Goal: Information Seeking & Learning: Learn about a topic

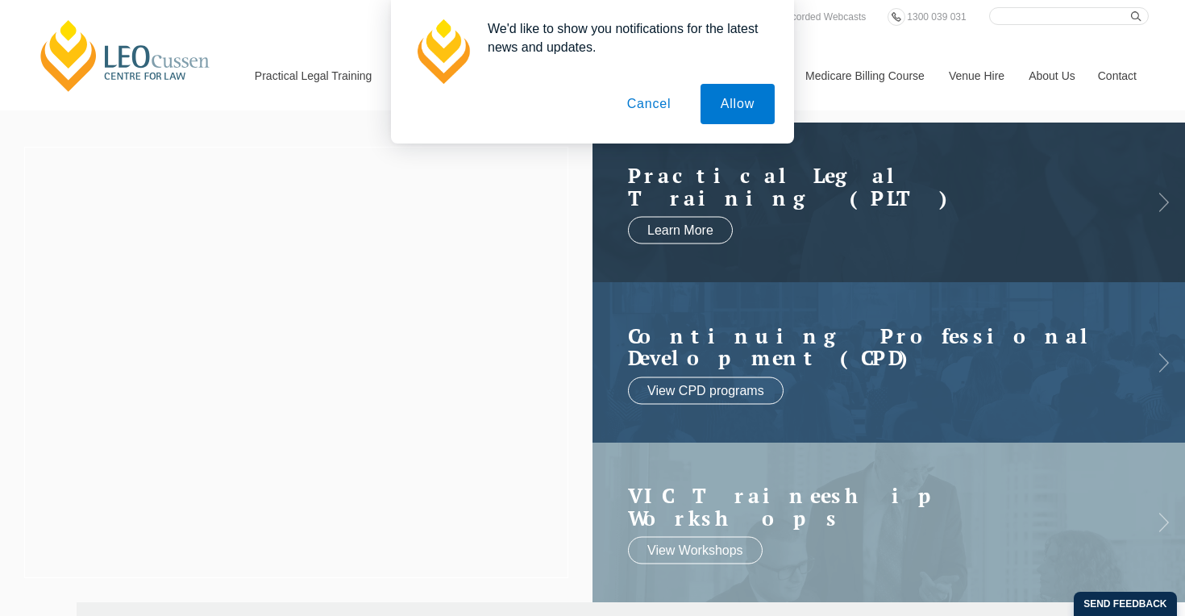
click at [638, 110] on button "Cancel" at bounding box center [649, 104] width 85 height 40
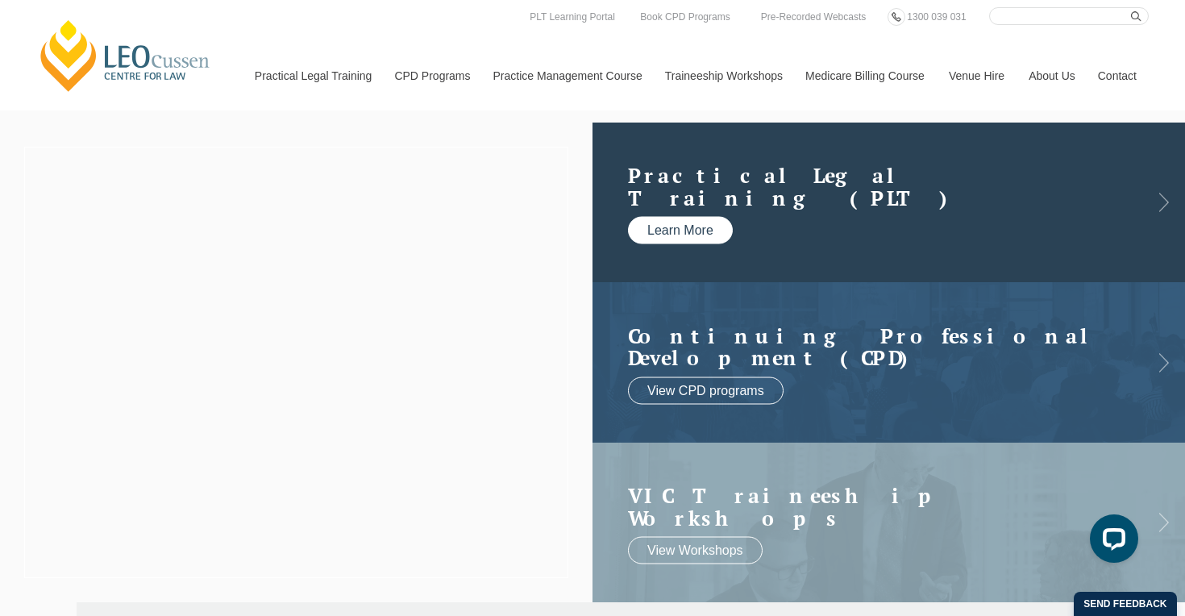
click at [662, 231] on link "Learn More" at bounding box center [680, 230] width 105 height 27
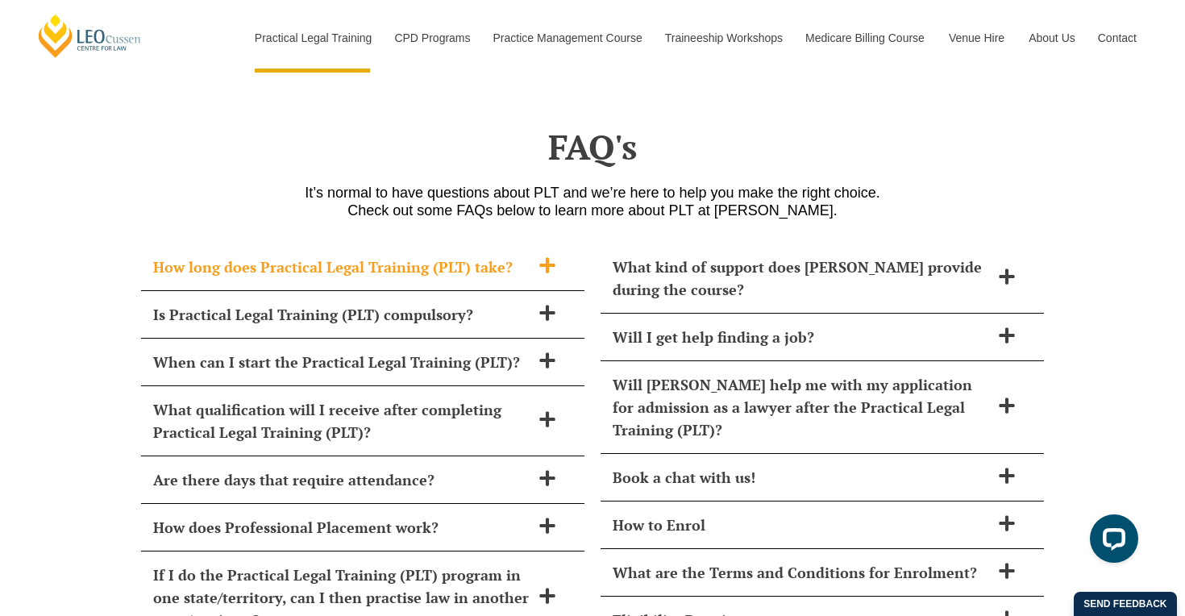
click at [537, 256] on span at bounding box center [548, 266] width 34 height 20
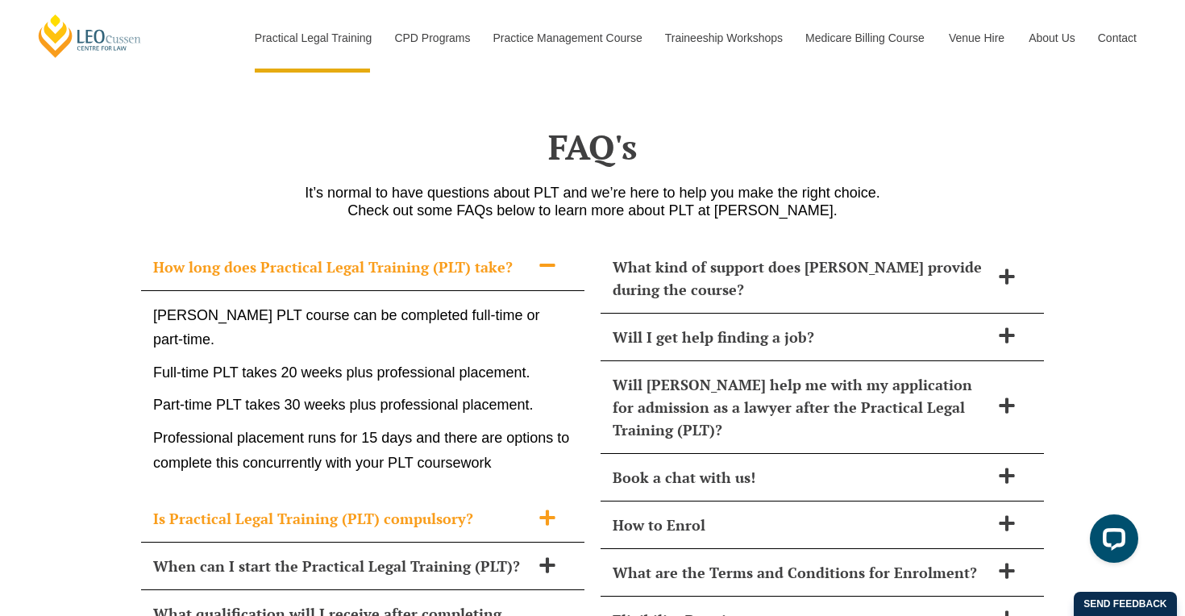
click at [407, 507] on h2 "Is Practical Legal Training (PLT) compulsory?" at bounding box center [341, 518] width 377 height 23
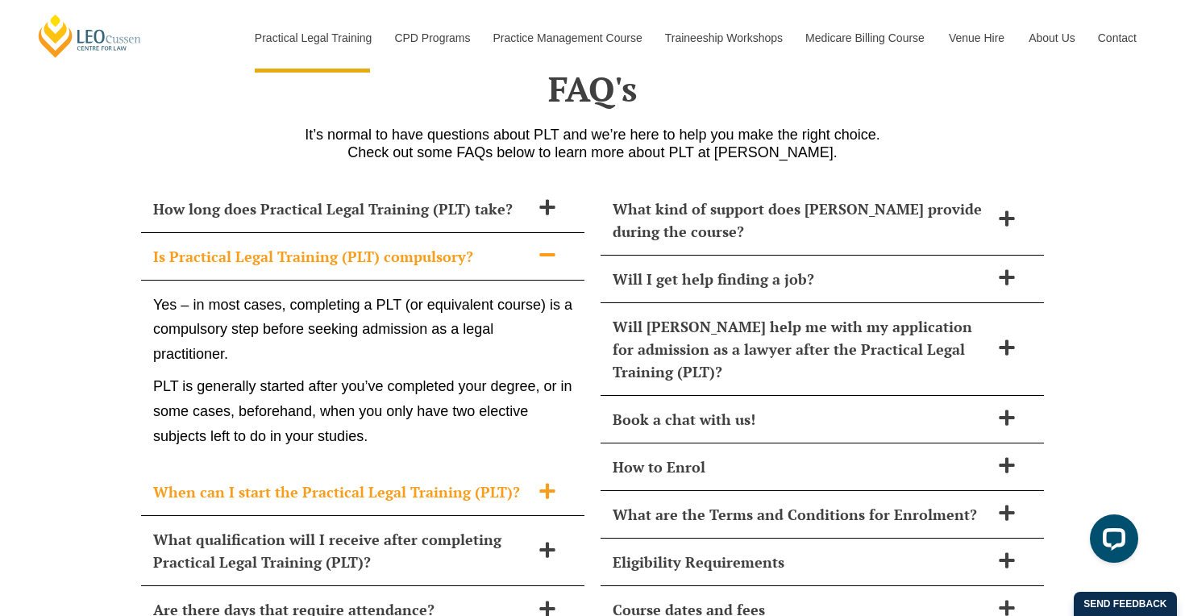
scroll to position [6947, 0]
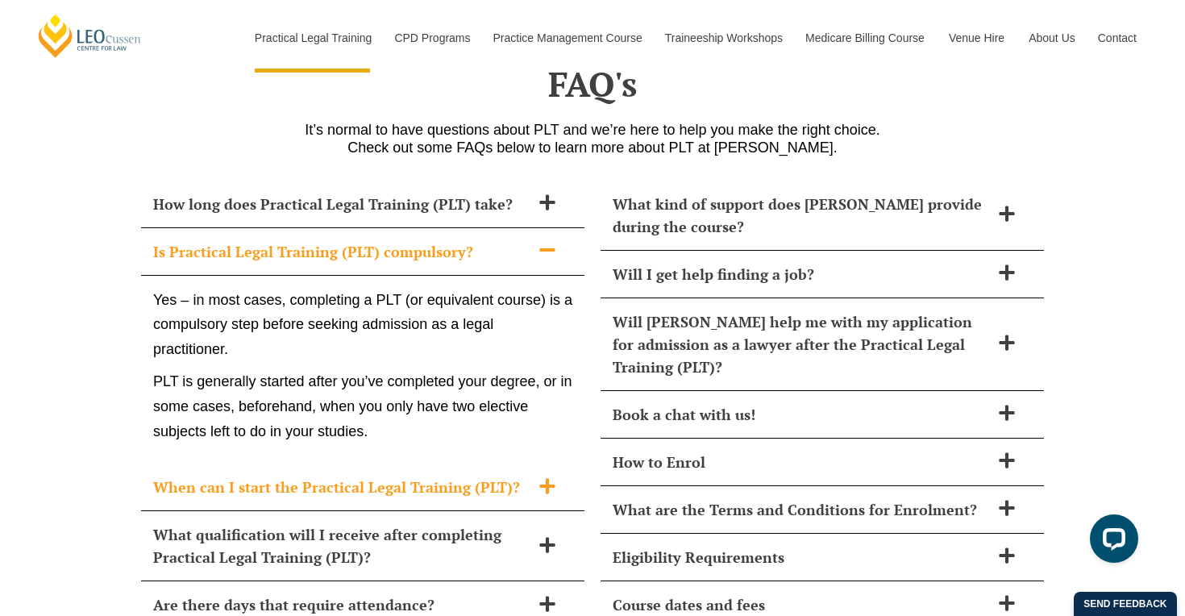
click at [421, 464] on div "When can I start the Practical Legal Training (PLT)?" at bounding box center [362, 488] width 443 height 48
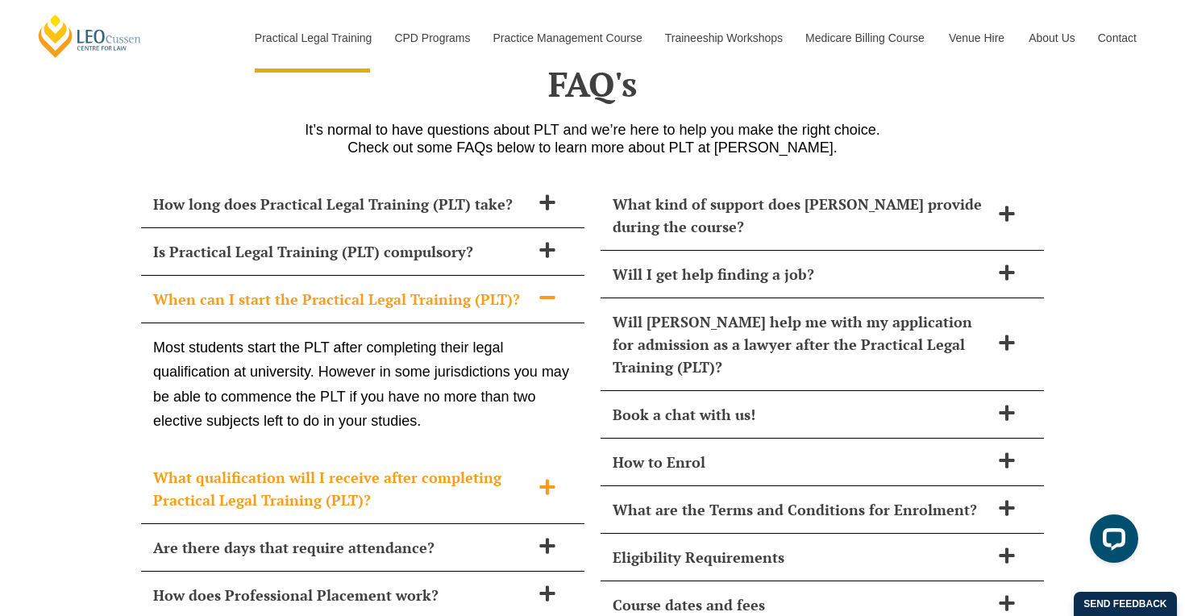
click at [423, 466] on h2 "What qualification will I receive after completing Practical Legal Training (PL…" at bounding box center [341, 488] width 377 height 45
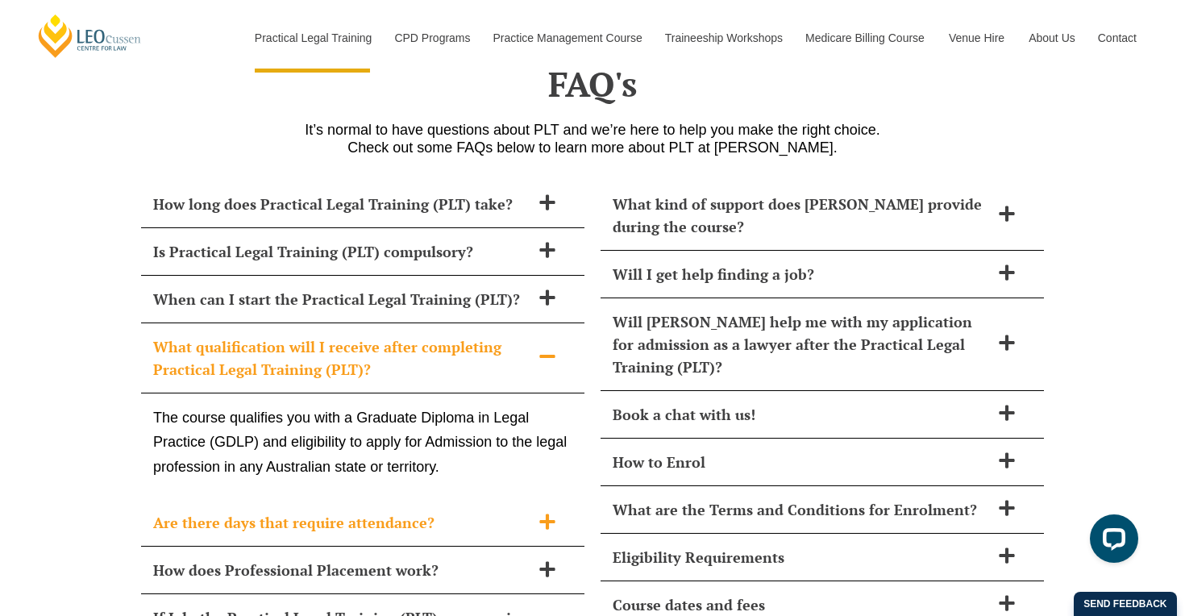
click at [418, 511] on h2 "Are there days that require attendance?" at bounding box center [341, 522] width 377 height 23
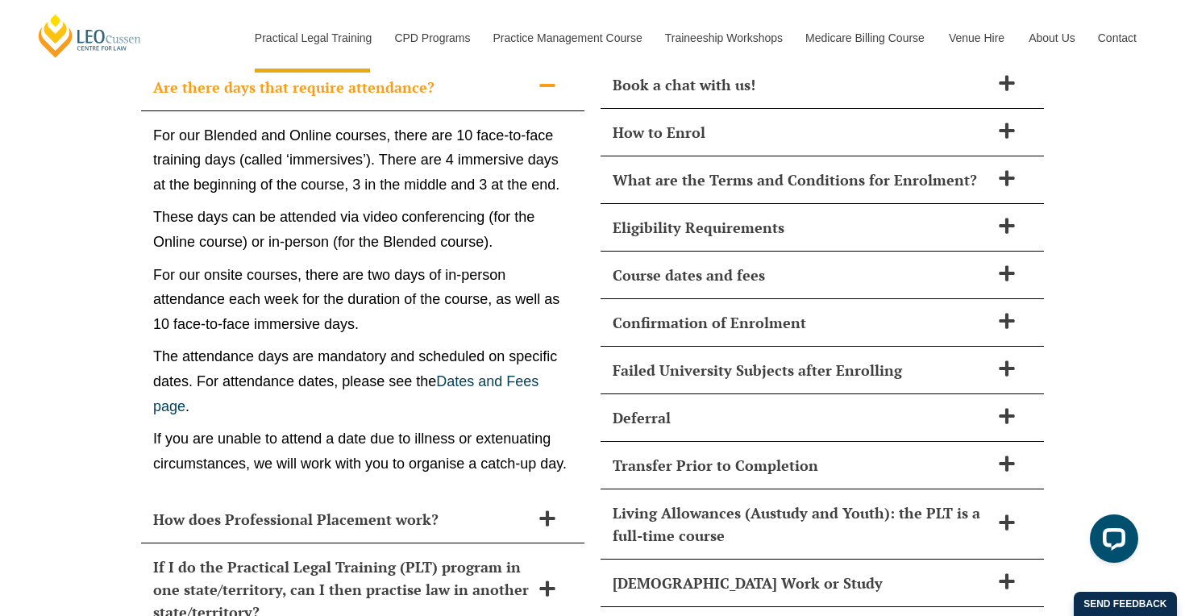
scroll to position [7279, 0]
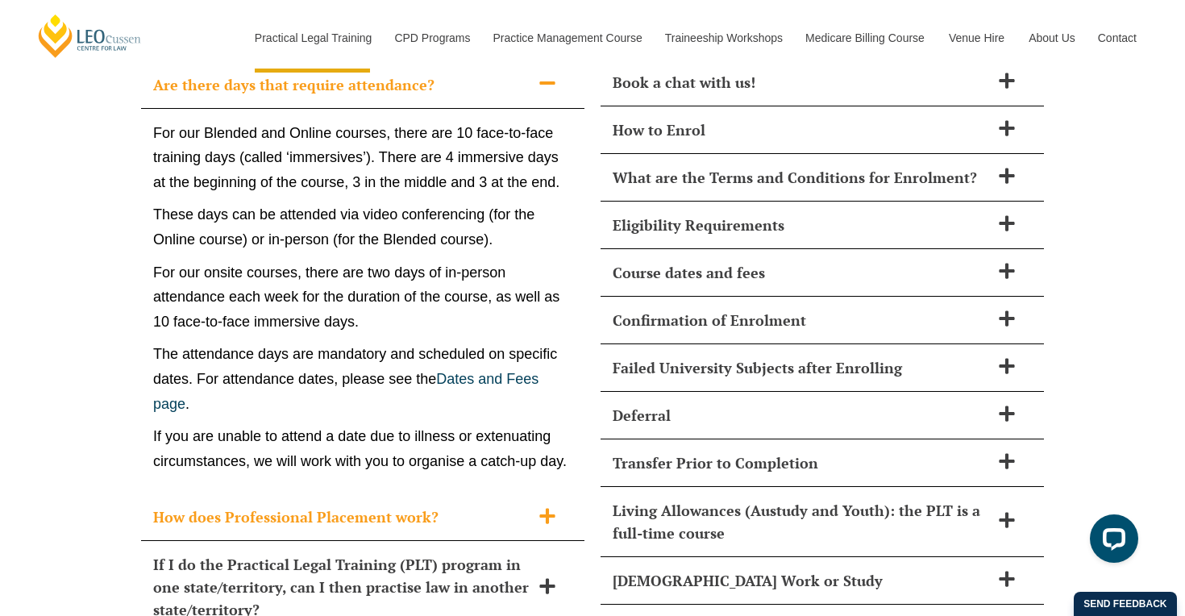
click at [418, 506] on h2 "How does Professional Placement work?" at bounding box center [341, 517] width 377 height 23
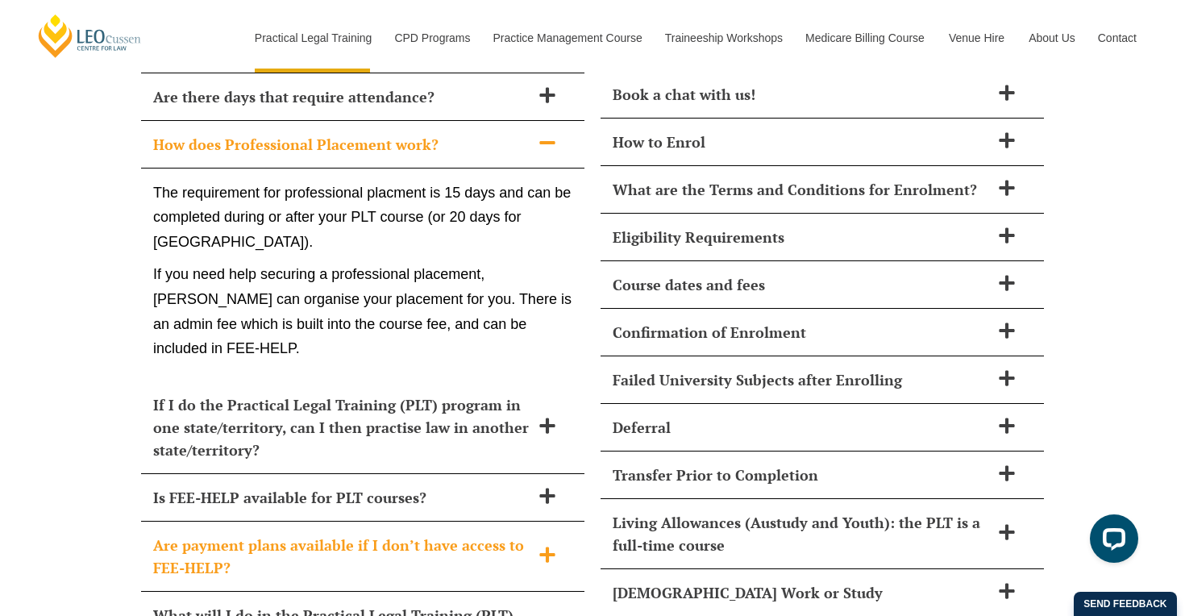
scroll to position [7267, 0]
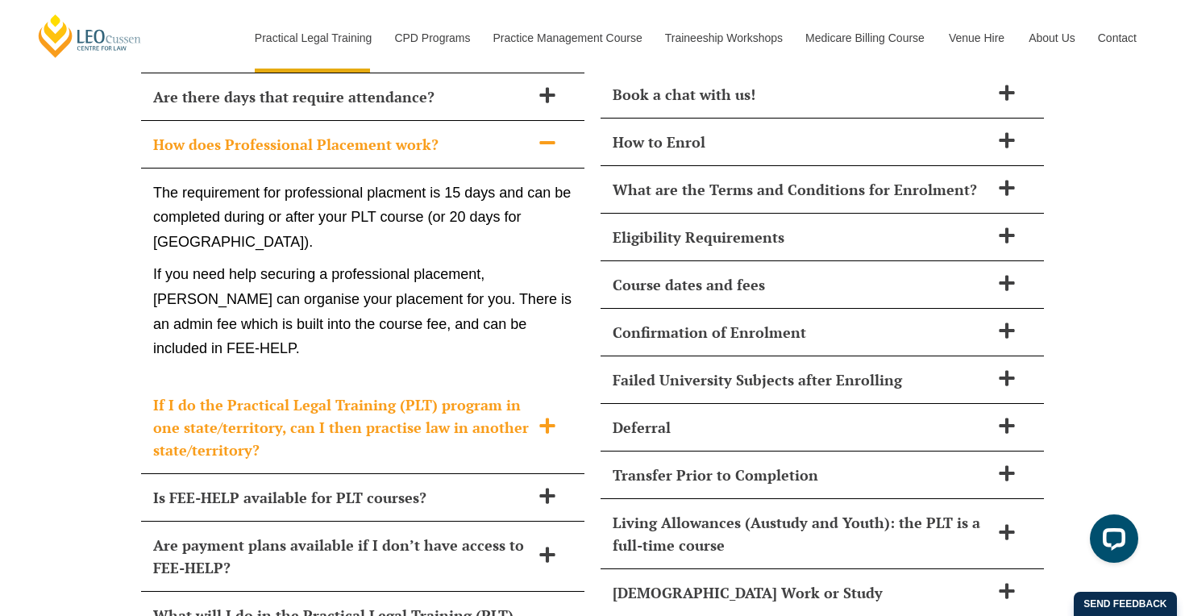
click at [339, 394] on h2 "If I do the Practical Legal Training (PLT) program in one state/territory, can …" at bounding box center [341, 428] width 377 height 68
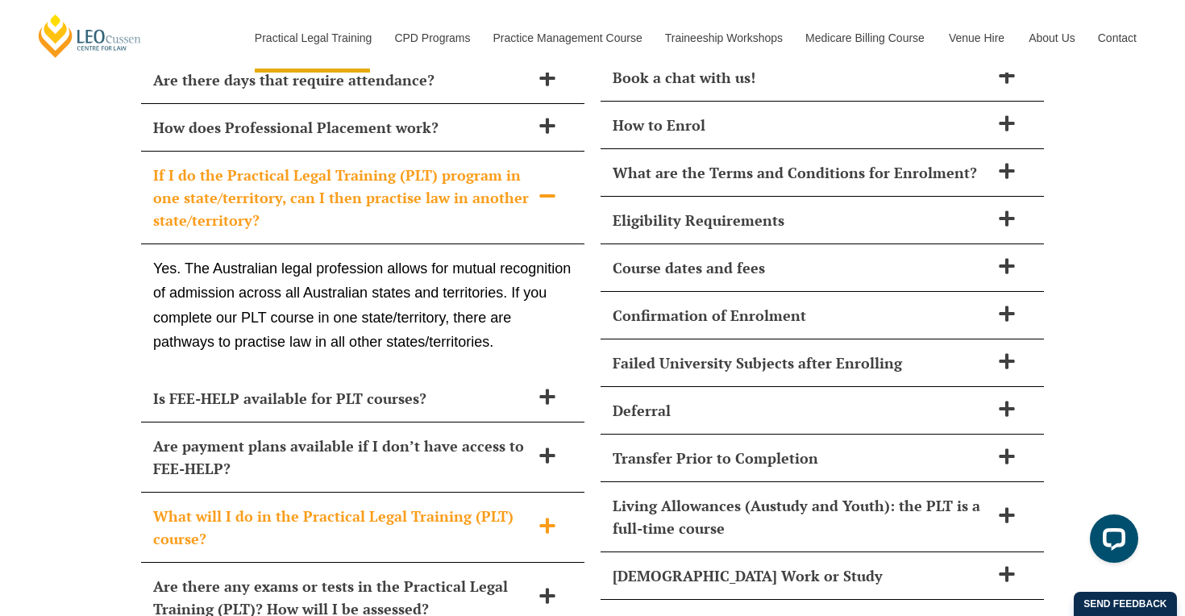
scroll to position [7288, 0]
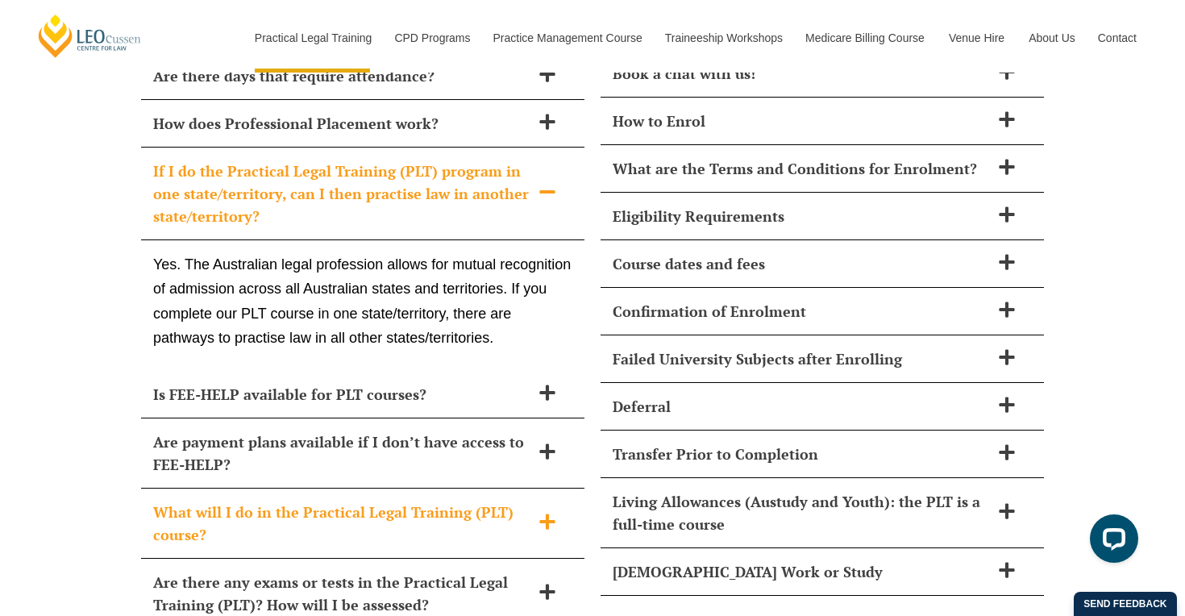
click at [300, 501] on h2 "What will I do in the Practical Legal Training (PLT) course?" at bounding box center [341, 523] width 377 height 45
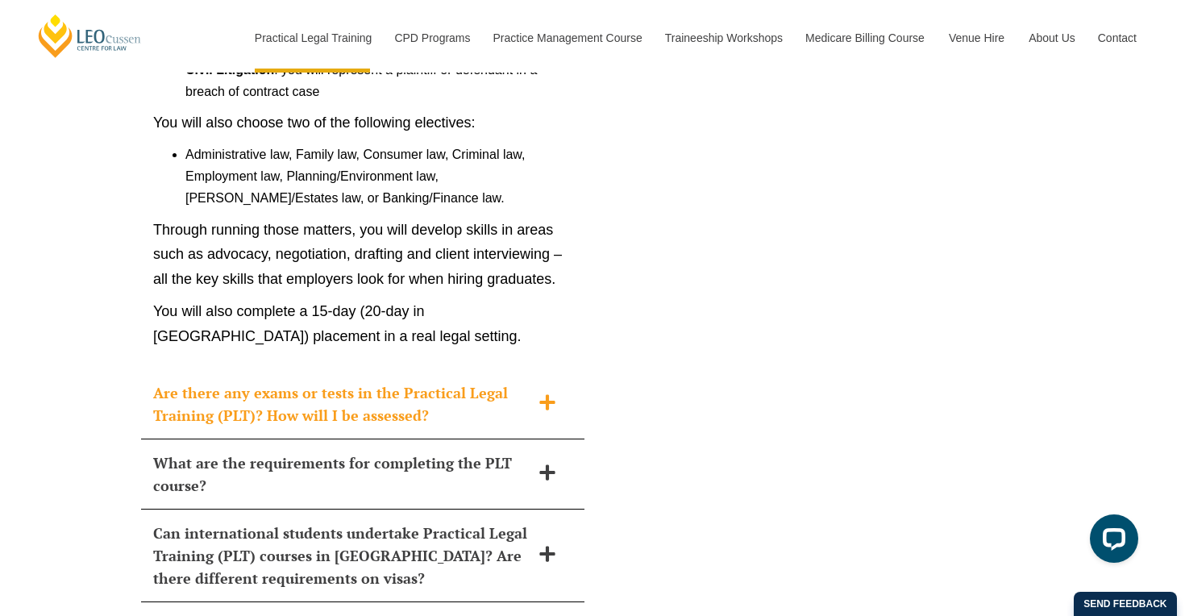
scroll to position [7902, 0]
click at [390, 381] on h2 "Are there any exams or tests in the Practical Legal Training (PLT)? How will I …" at bounding box center [341, 403] width 377 height 45
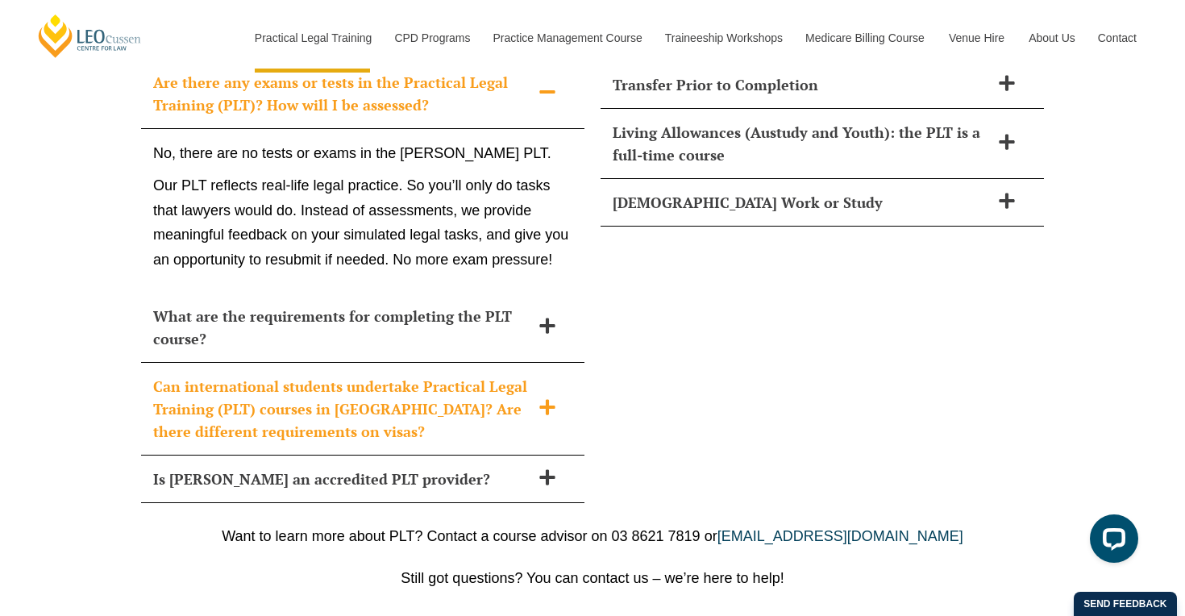
scroll to position [7657, 0]
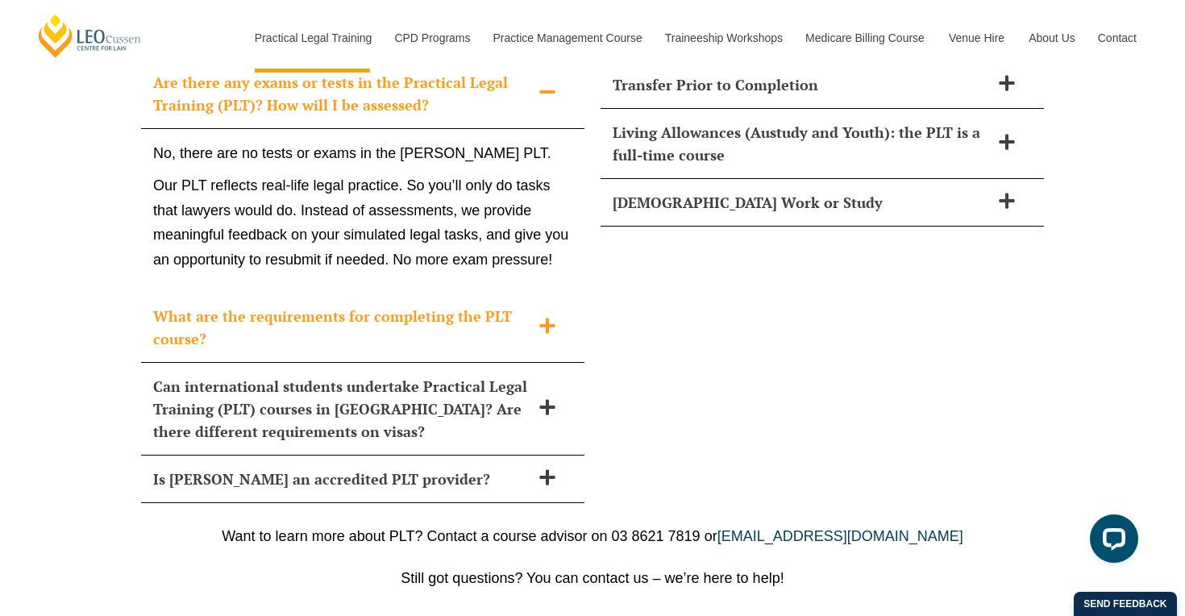
click at [418, 305] on h2 "What are the requirements for completing the PLT course?" at bounding box center [341, 327] width 377 height 45
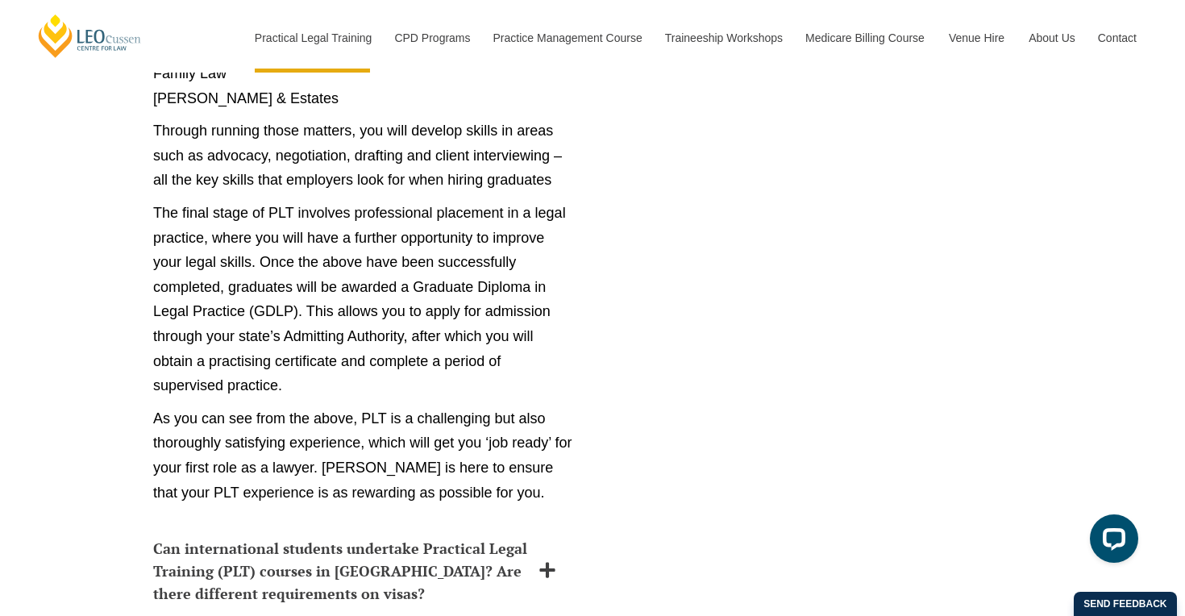
scroll to position [9169, 0]
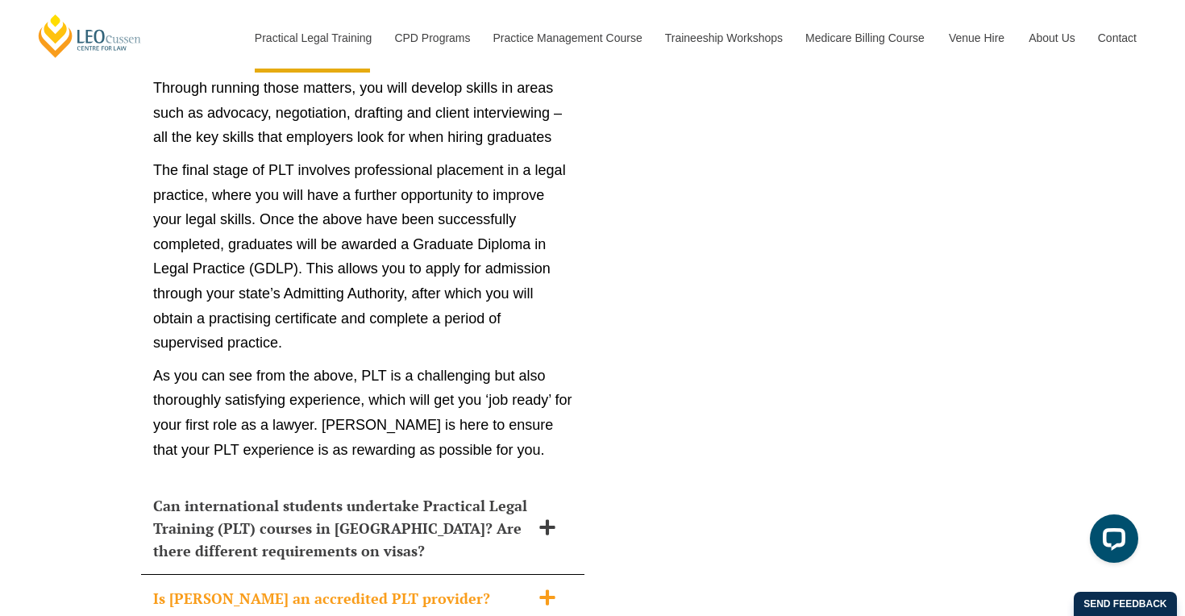
click at [314, 587] on h2 "Is Leo Cussen an accredited PLT provider?" at bounding box center [341, 598] width 377 height 23
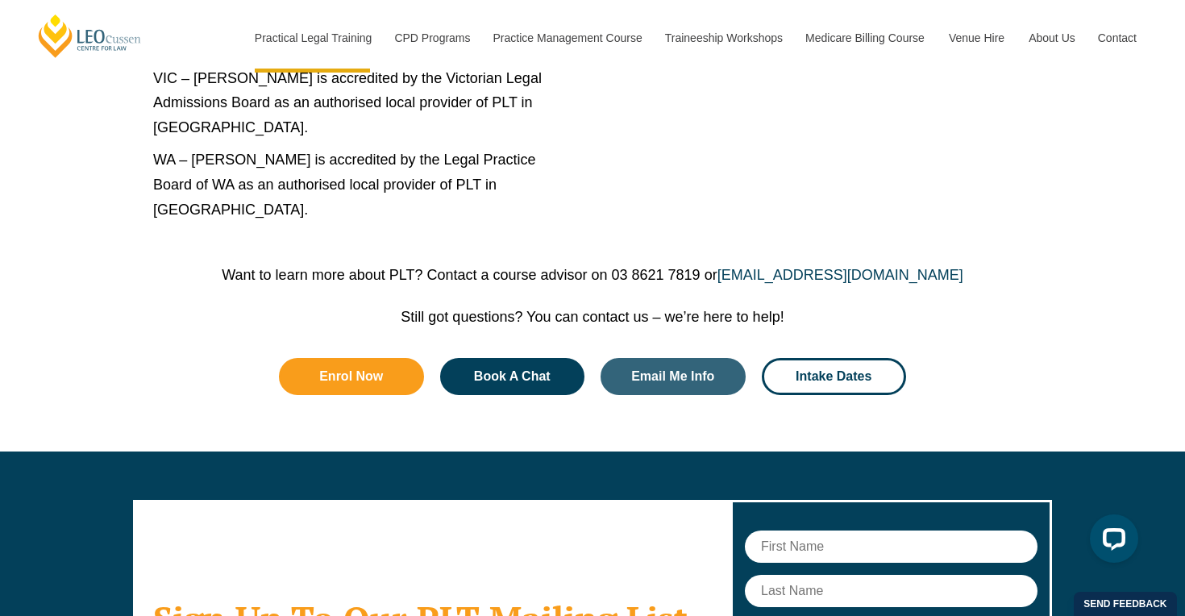
scroll to position [8543, 0]
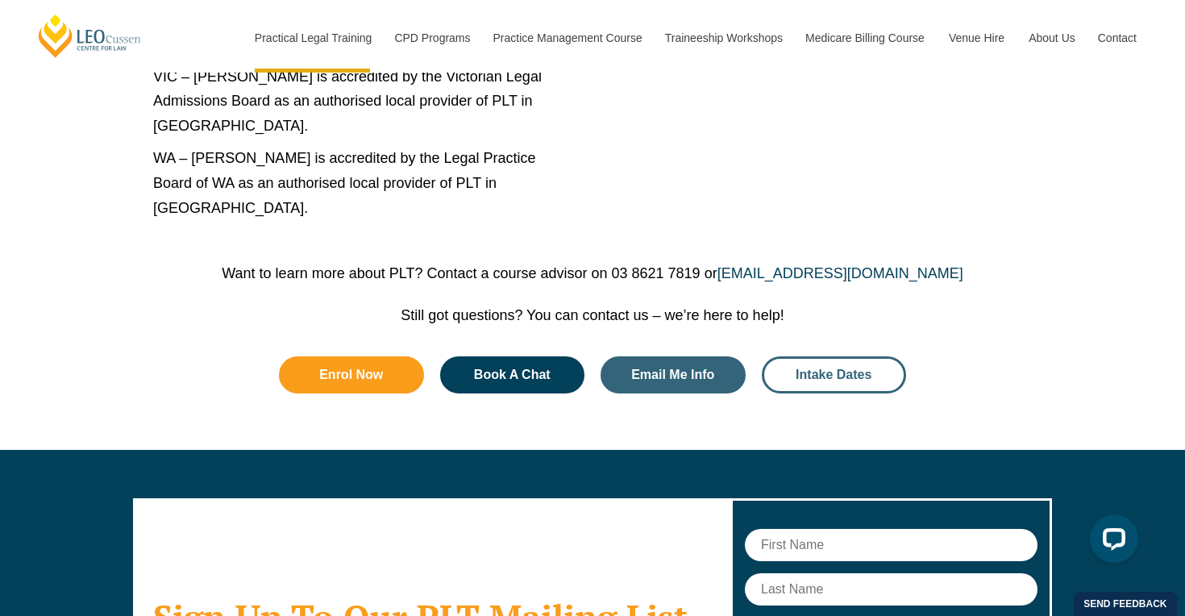
click at [855, 369] on span "Intake Dates" at bounding box center [834, 375] width 76 height 13
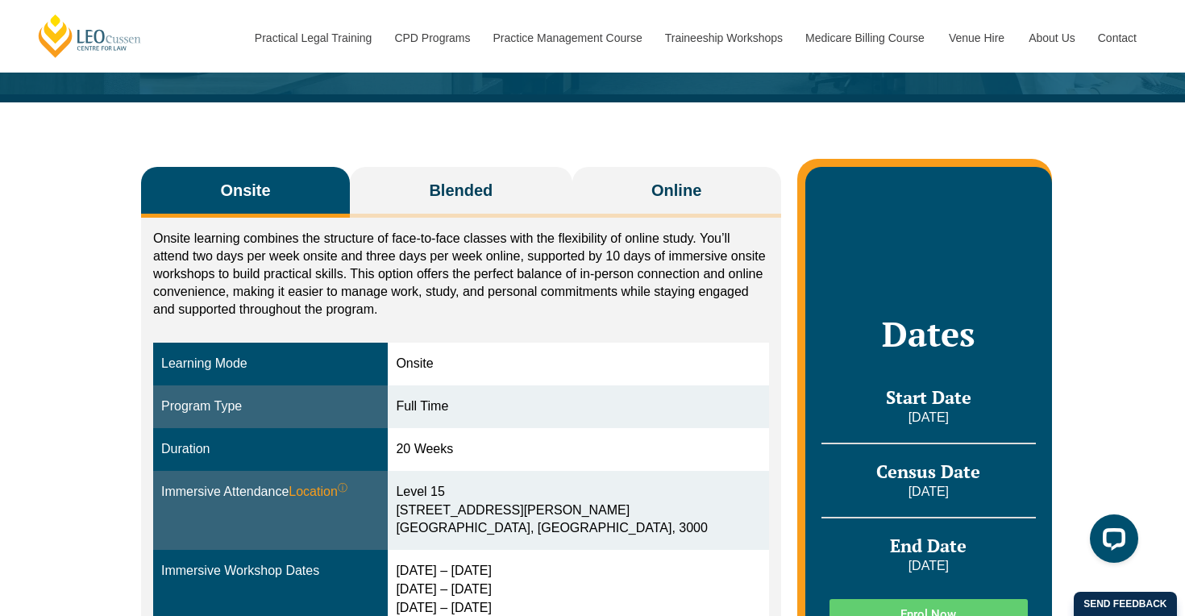
scroll to position [198, 0]
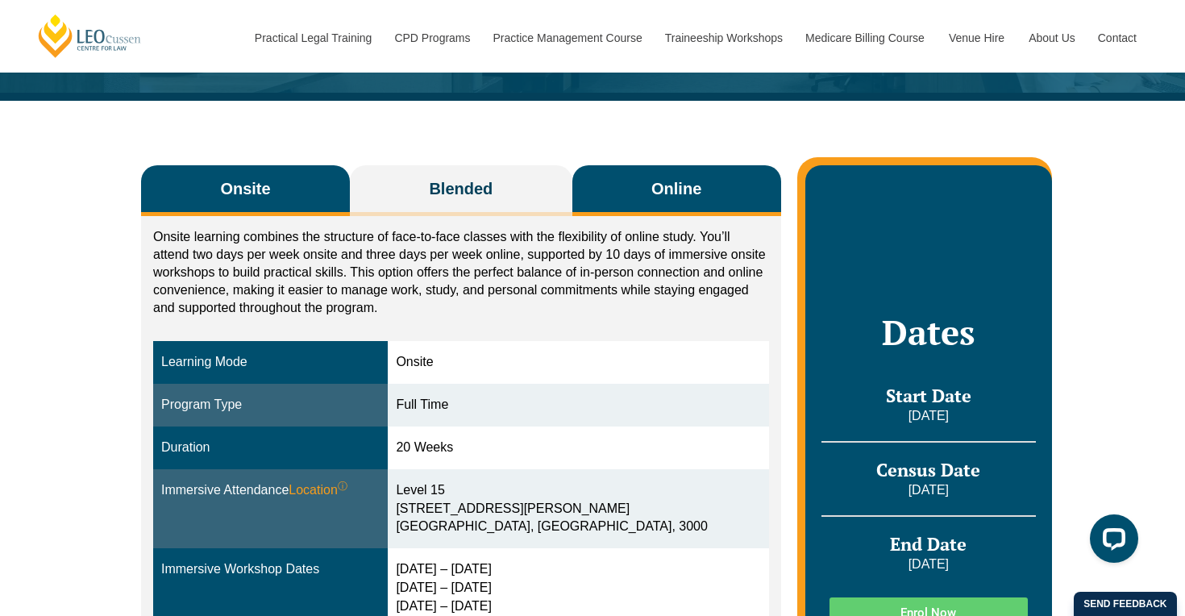
click at [678, 207] on button "Online" at bounding box center [677, 190] width 209 height 51
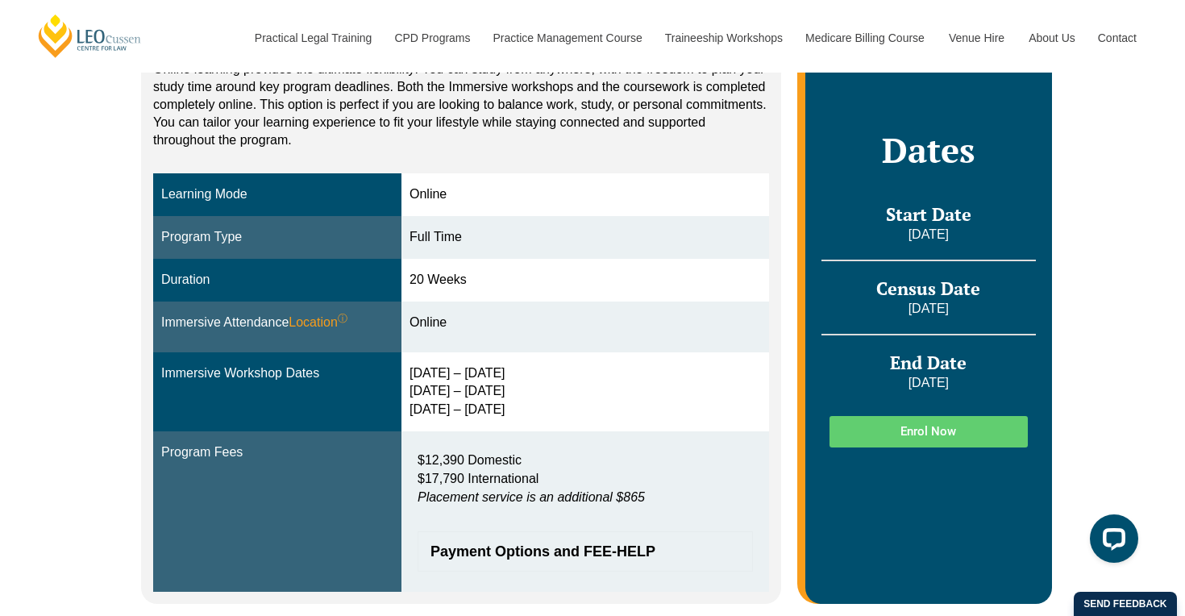
scroll to position [378, 0]
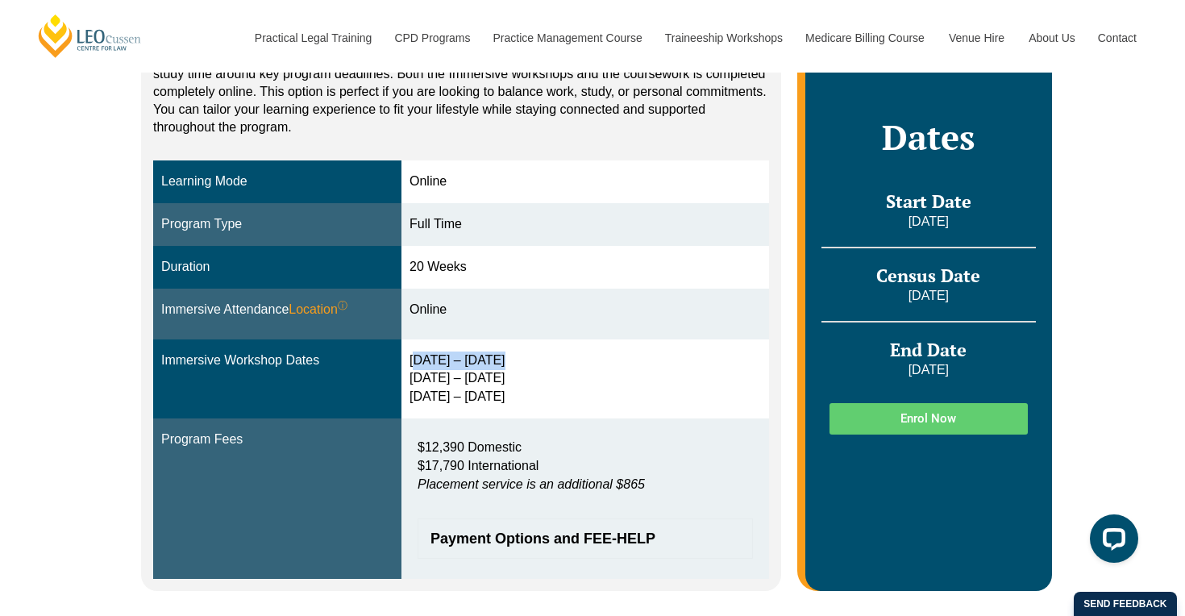
drag, startPoint x: 502, startPoint y: 357, endPoint x: 418, endPoint y: 356, distance: 84.7
click at [418, 356] on div "3 – 6 Feb 2026 15 – 17 Apr 2026 3 – 5 Jun 2026" at bounding box center [586, 380] width 352 height 56
click at [423, 377] on div "3 – 6 Feb 2026 15 – 17 Apr 2026 3 – 5 Jun 2026" at bounding box center [586, 380] width 352 height 56
click at [424, 397] on div "3 – 6 Feb 2026 15 – 17 Apr 2026 3 – 5 Jun 2026" at bounding box center [586, 380] width 352 height 56
drag, startPoint x: 427, startPoint y: 441, endPoint x: 549, endPoint y: 442, distance: 122.6
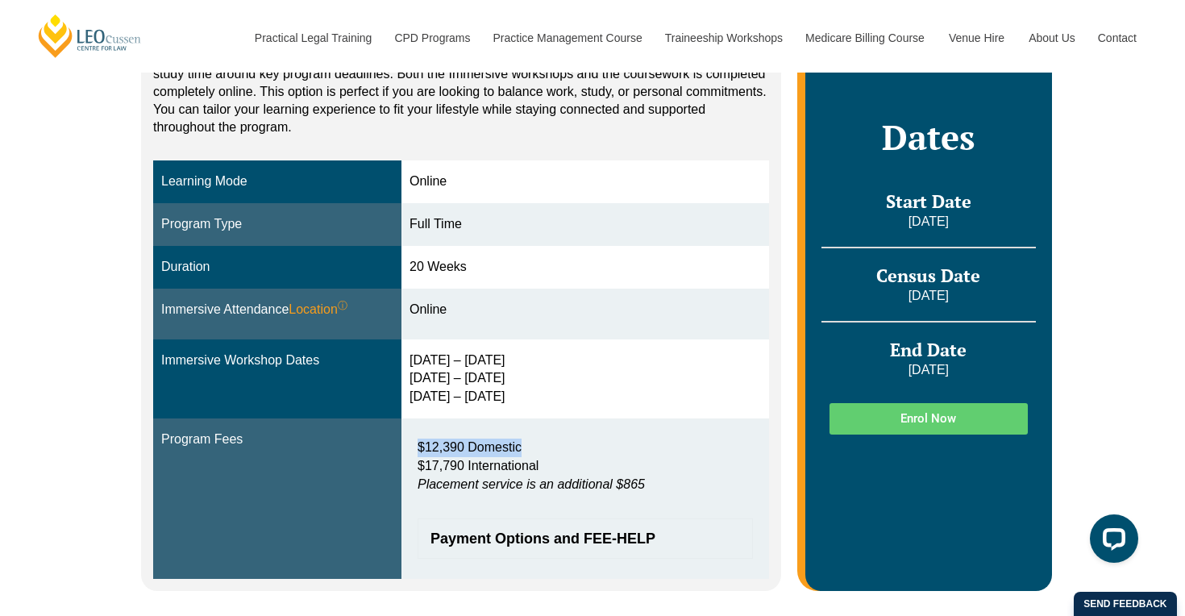
click at [549, 442] on p "$12,390 Domestic $17,790 International Placement service is an additional $865" at bounding box center [585, 467] width 335 height 56
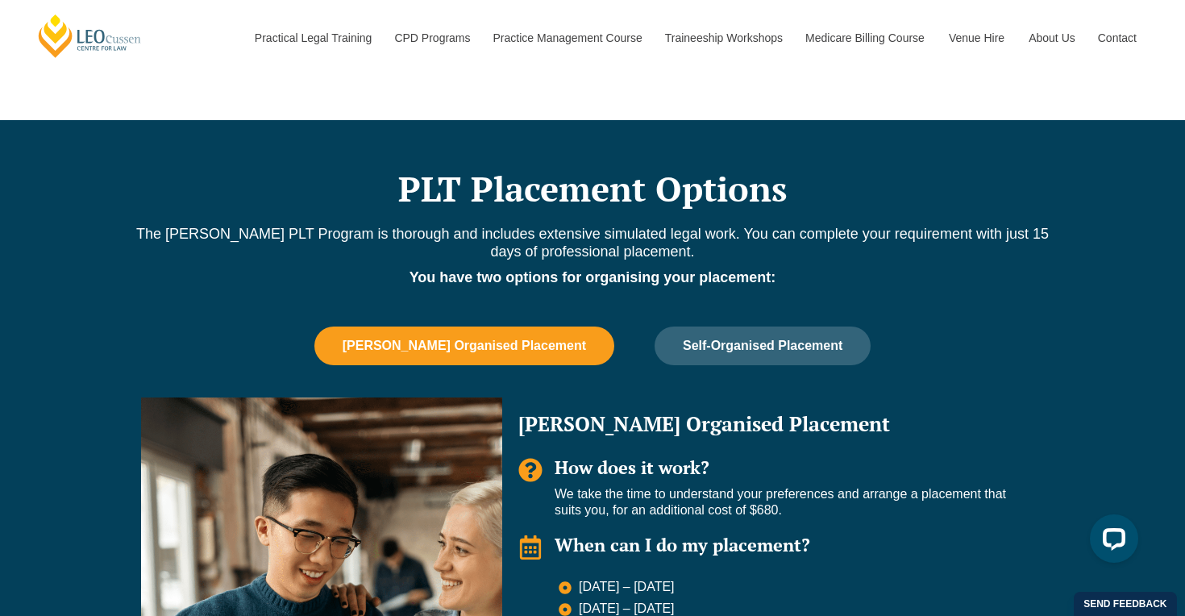
scroll to position [898, 0]
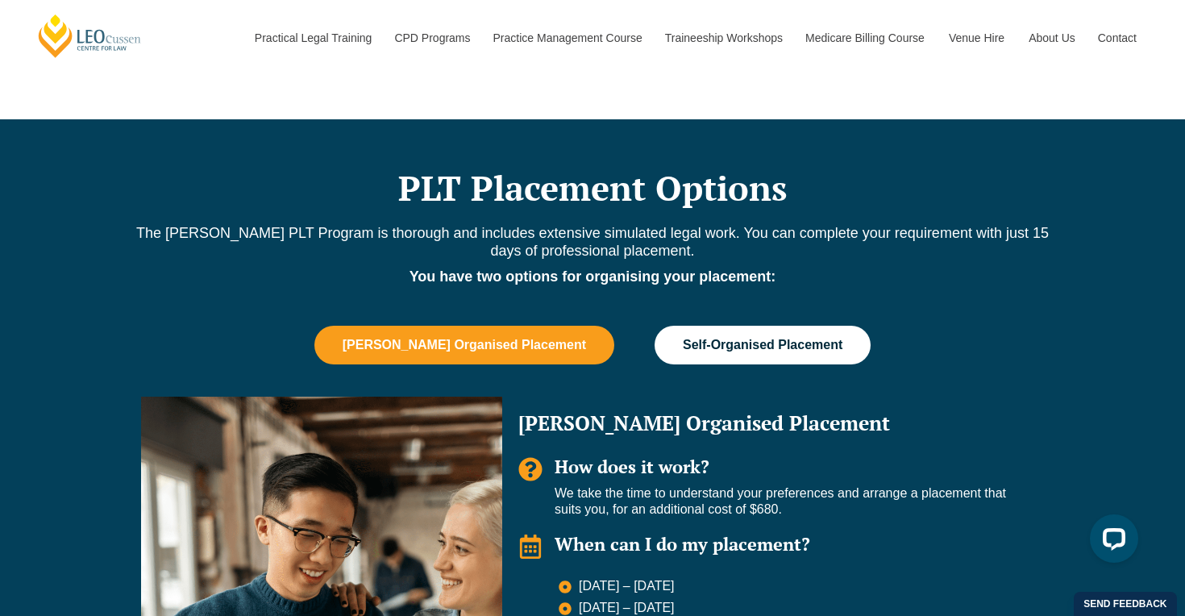
click at [752, 342] on span "Self-Organised Placement" at bounding box center [763, 345] width 160 height 15
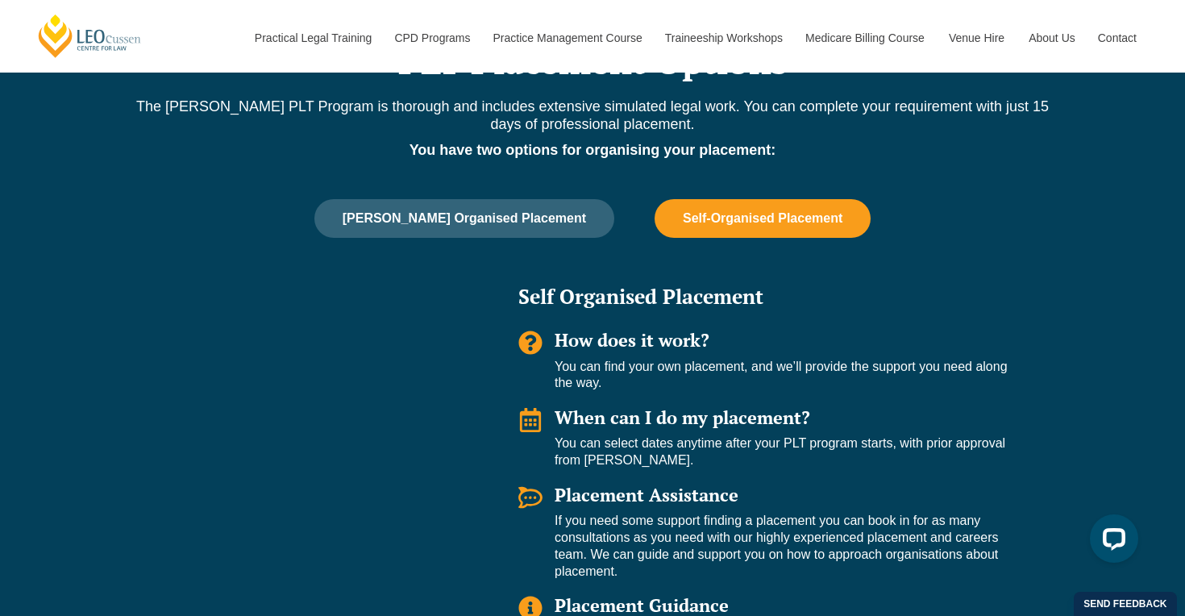
scroll to position [1039, 0]
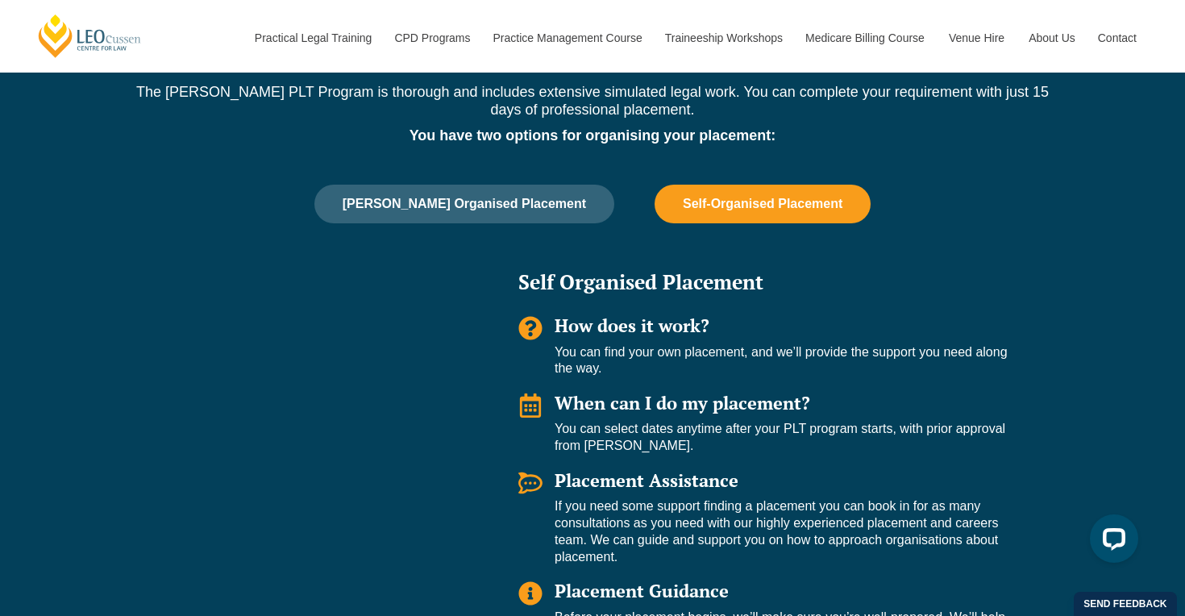
click at [665, 424] on p "You can select dates anytime after your PLT program starts, with prior approval…" at bounding box center [791, 438] width 473 height 34
click at [686, 421] on p "You can select dates anytime after your PLT program starts, with prior approval…" at bounding box center [791, 438] width 473 height 34
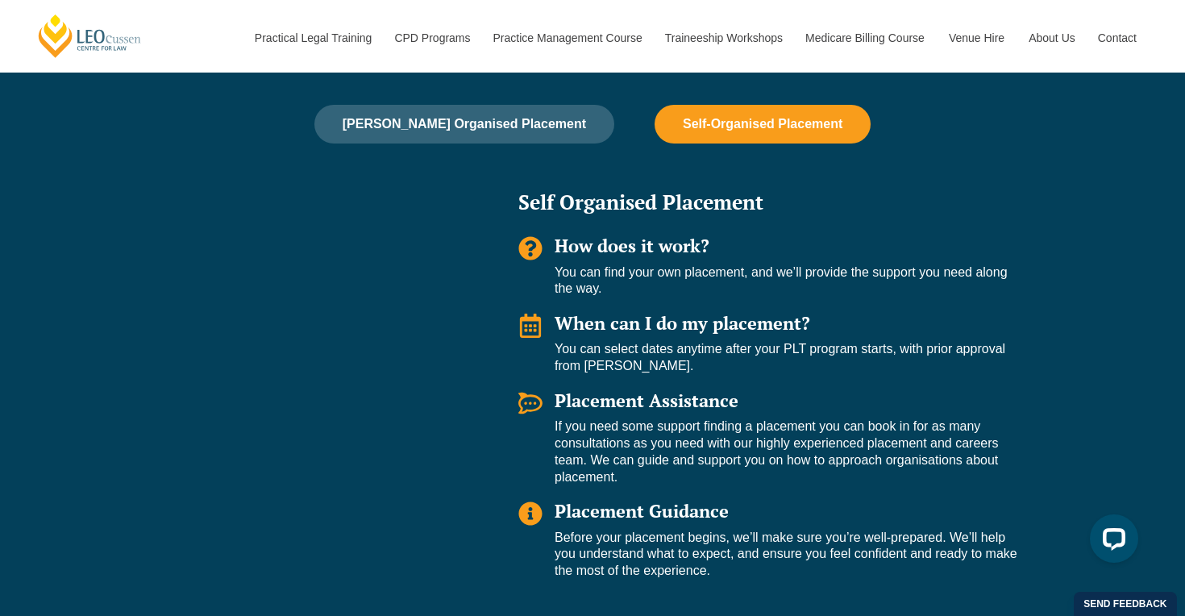
scroll to position [1121, 0]
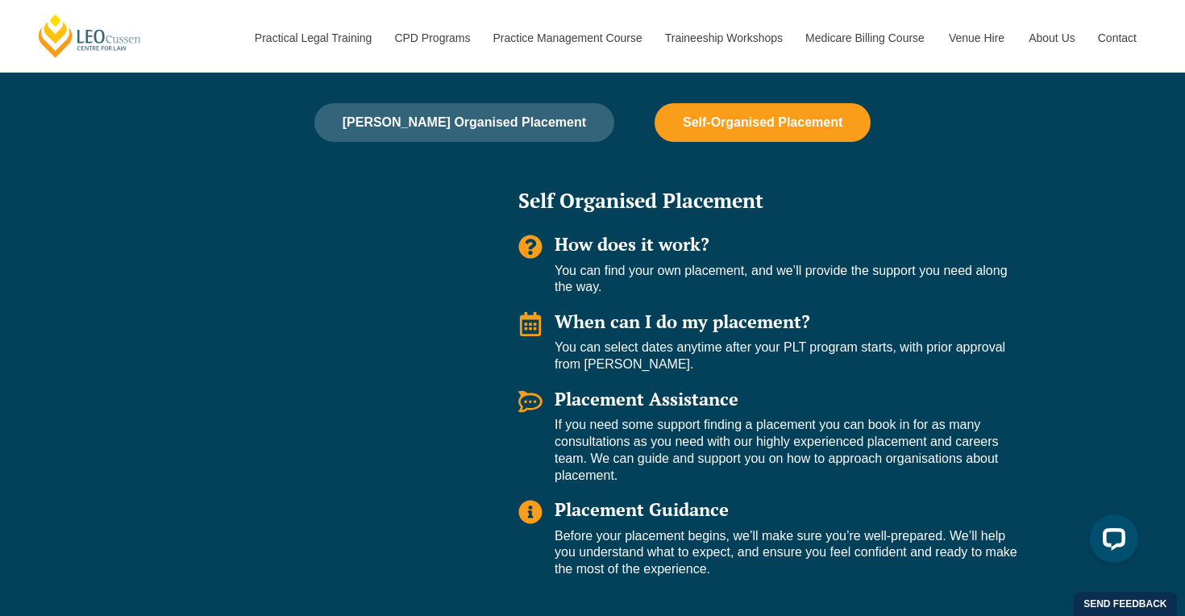
click at [643, 498] on span "Placement Guidance" at bounding box center [642, 509] width 174 height 23
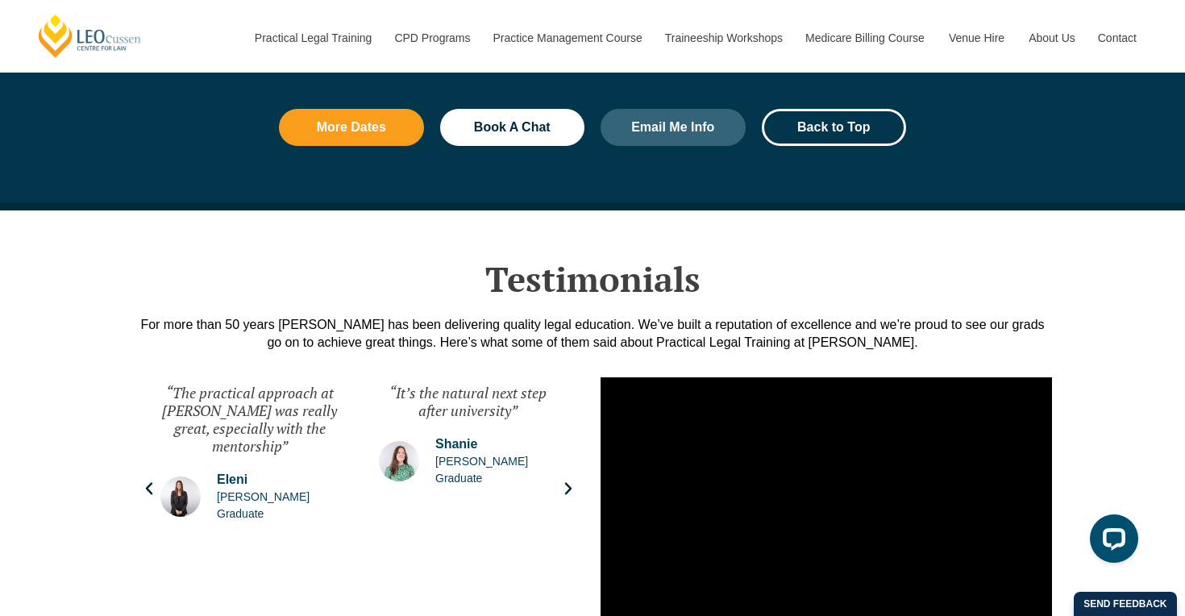
scroll to position [2042, 0]
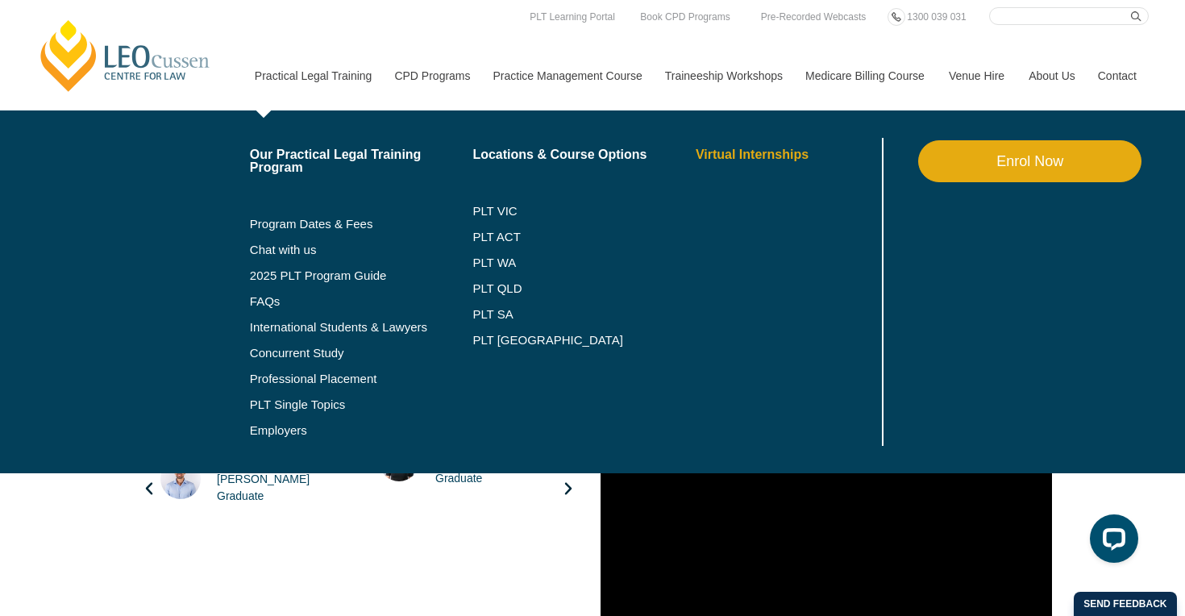
click at [720, 159] on link "Virtual Internships" at bounding box center [787, 154] width 183 height 13
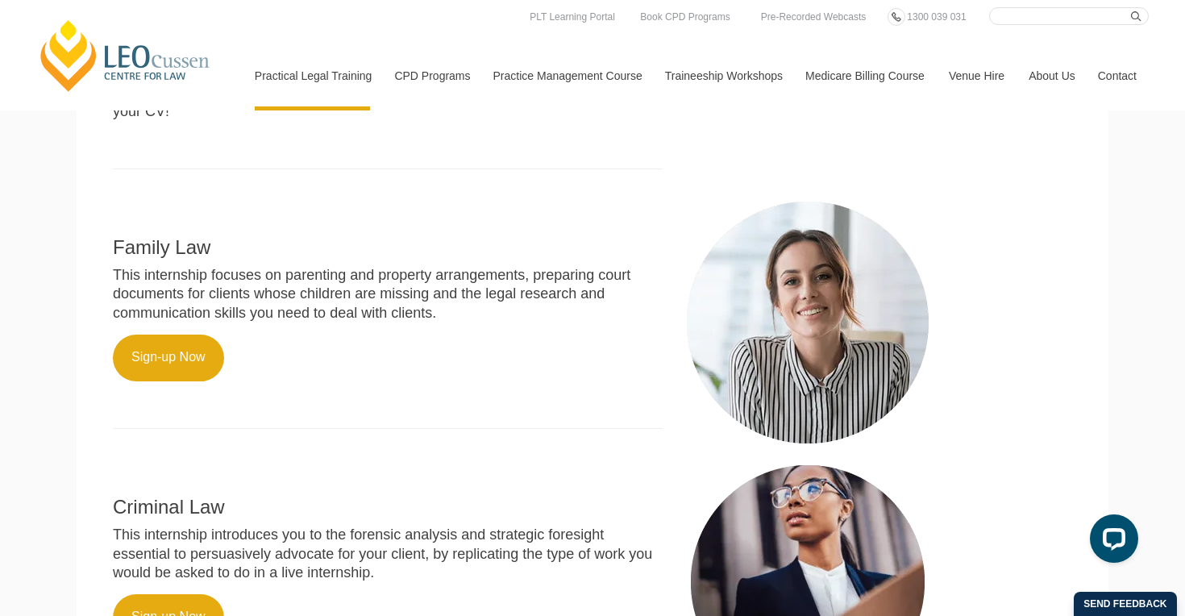
scroll to position [541, 0]
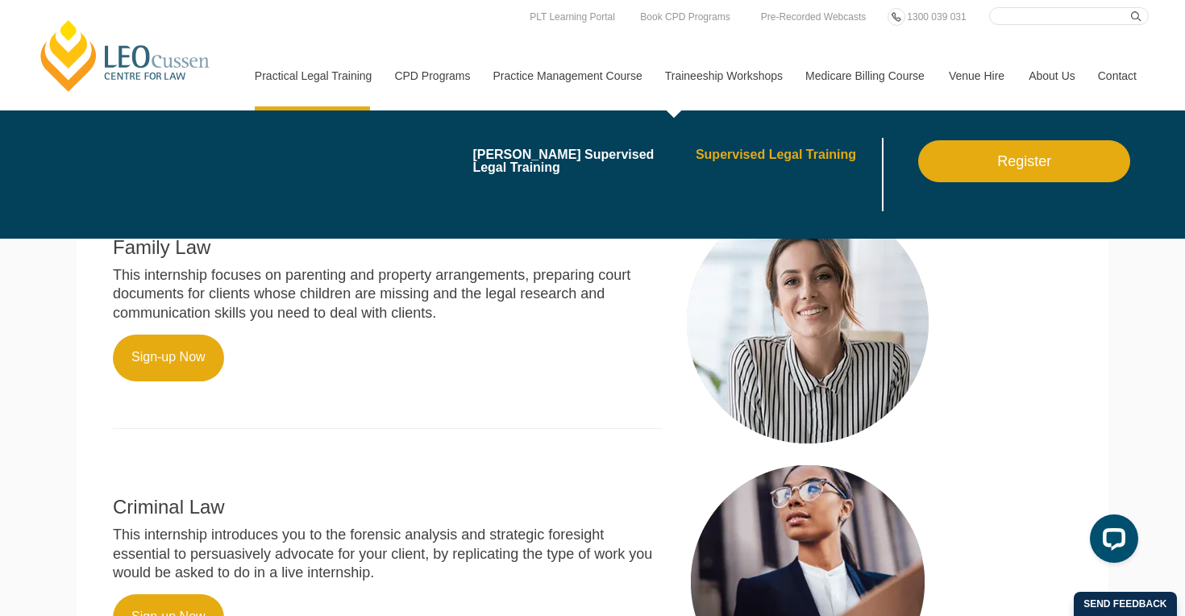
click at [727, 156] on link "Supervised Legal Training" at bounding box center [787, 154] width 183 height 13
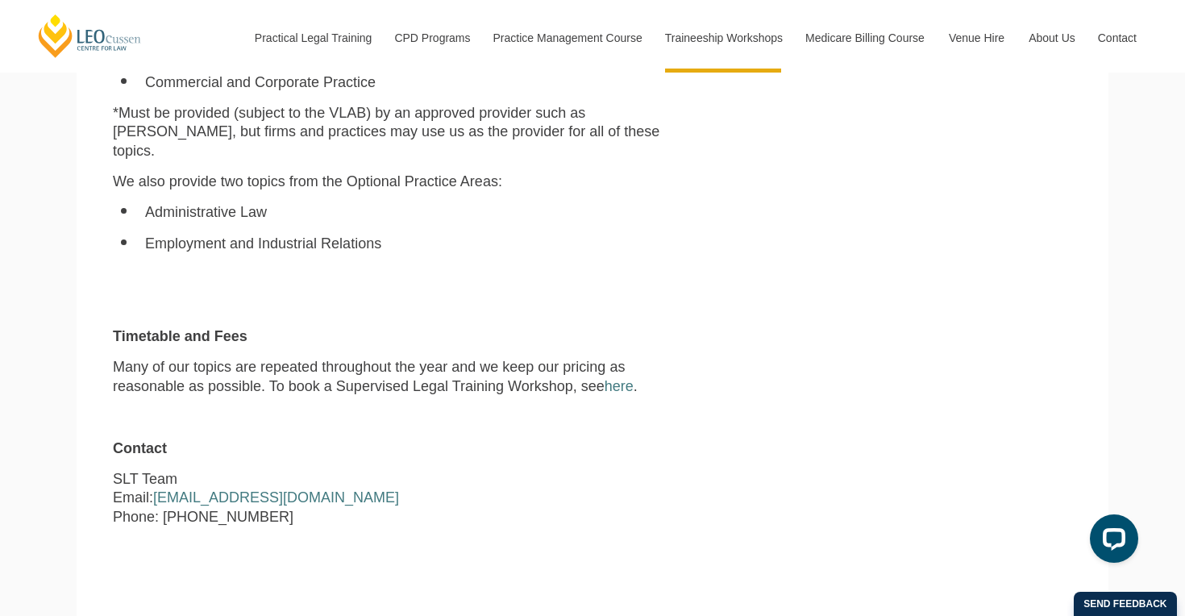
scroll to position [1365, 0]
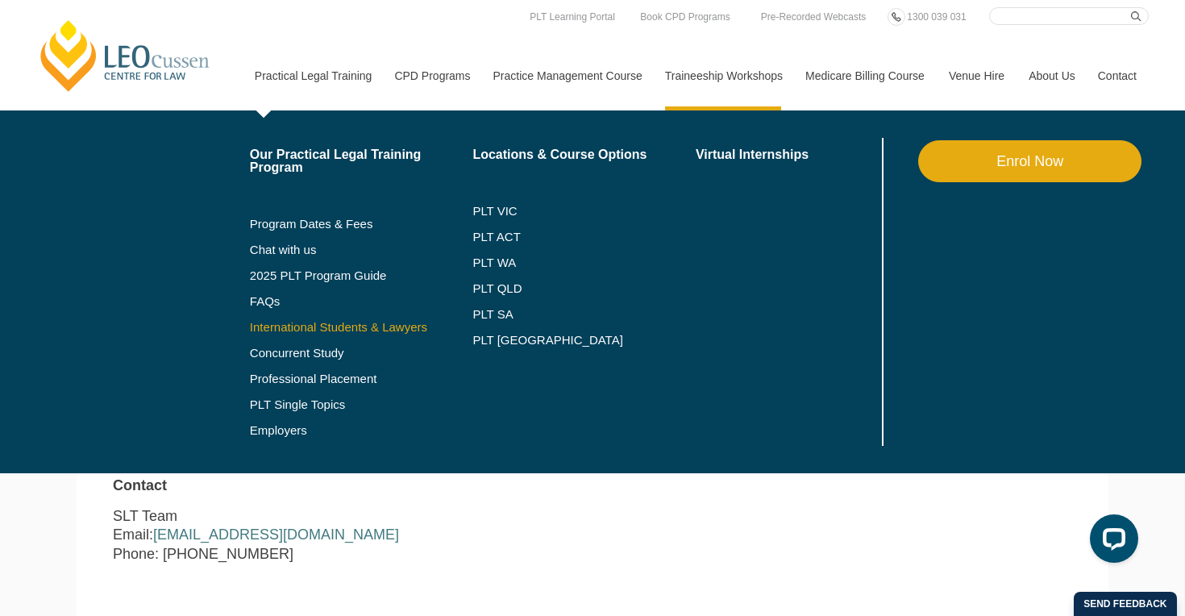
click at [268, 327] on link "International Students & Lawyers" at bounding box center [361, 327] width 223 height 13
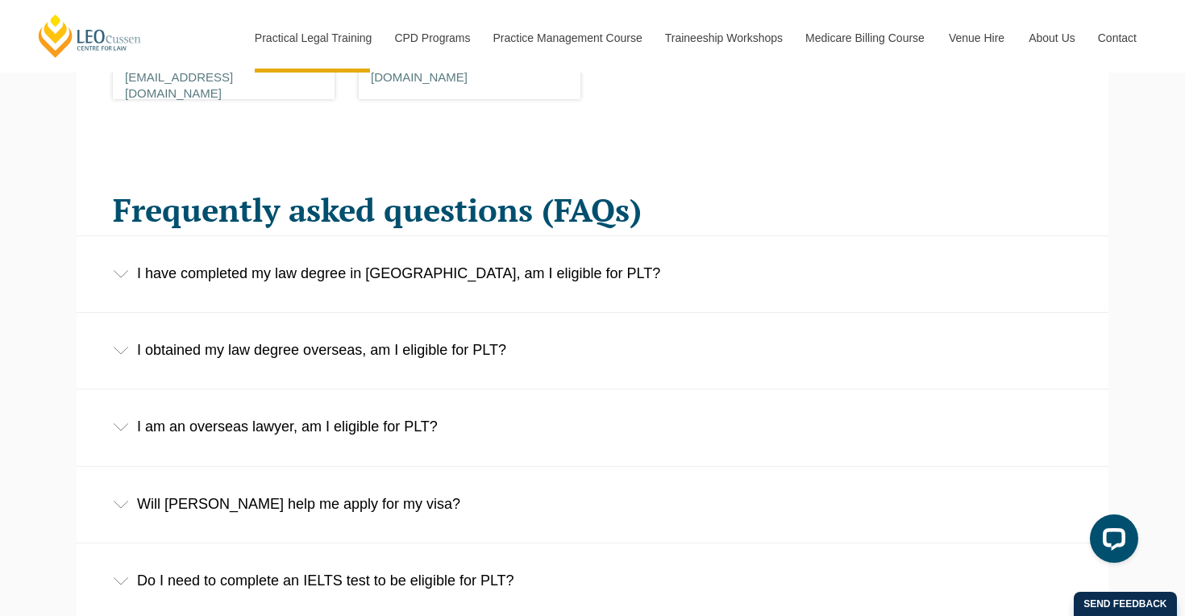
scroll to position [2416, 0]
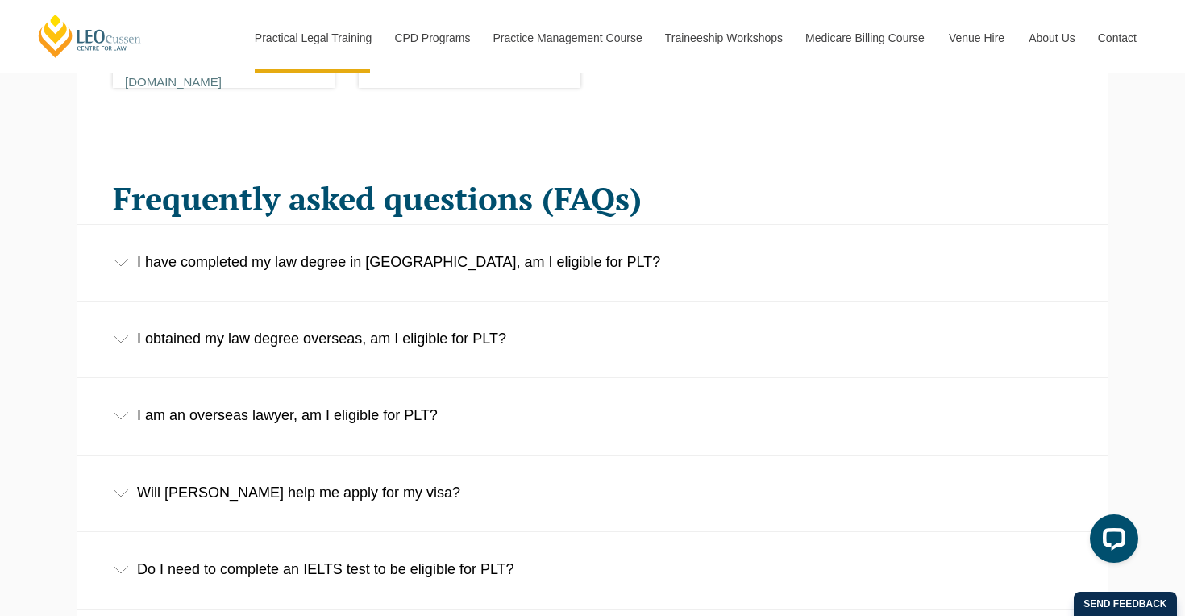
click at [406, 302] on div "I obtained my law degree overseas, am I eligible for PLT?" at bounding box center [593, 339] width 1032 height 75
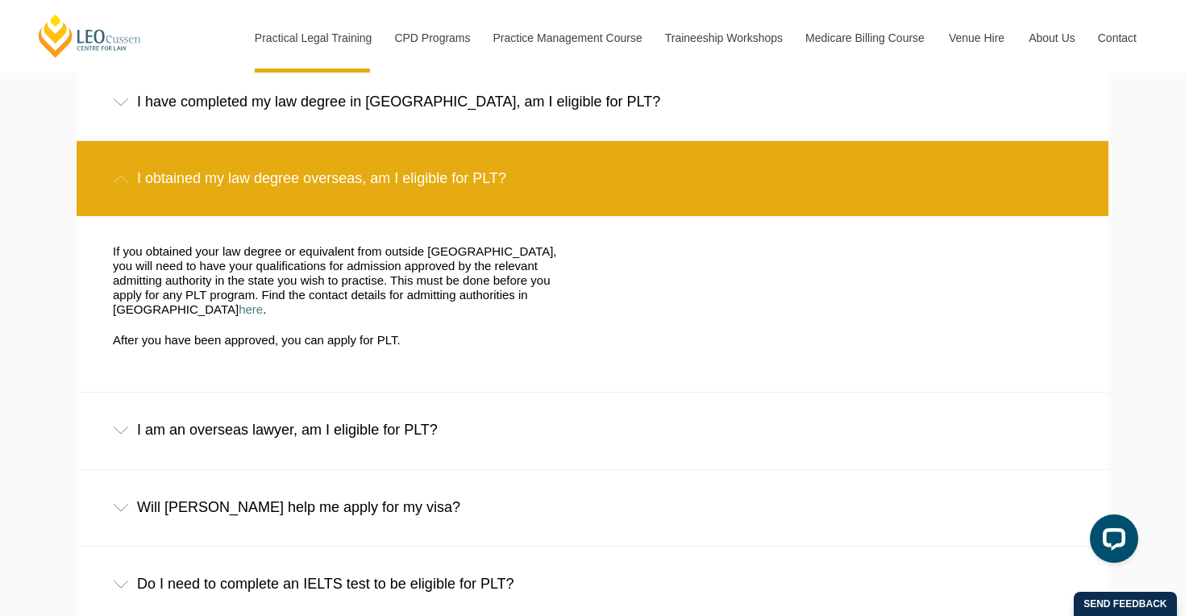
scroll to position [2577, 0]
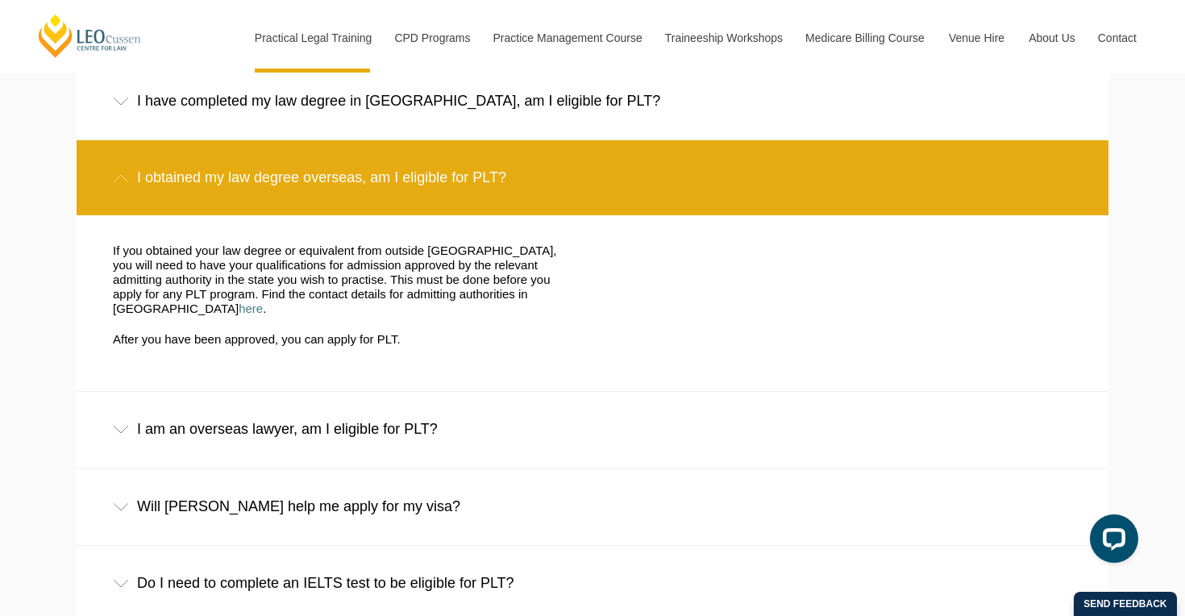
click at [358, 420] on div "I am an overseas lawyer, am I eligible for PLT?" at bounding box center [593, 429] width 1032 height 75
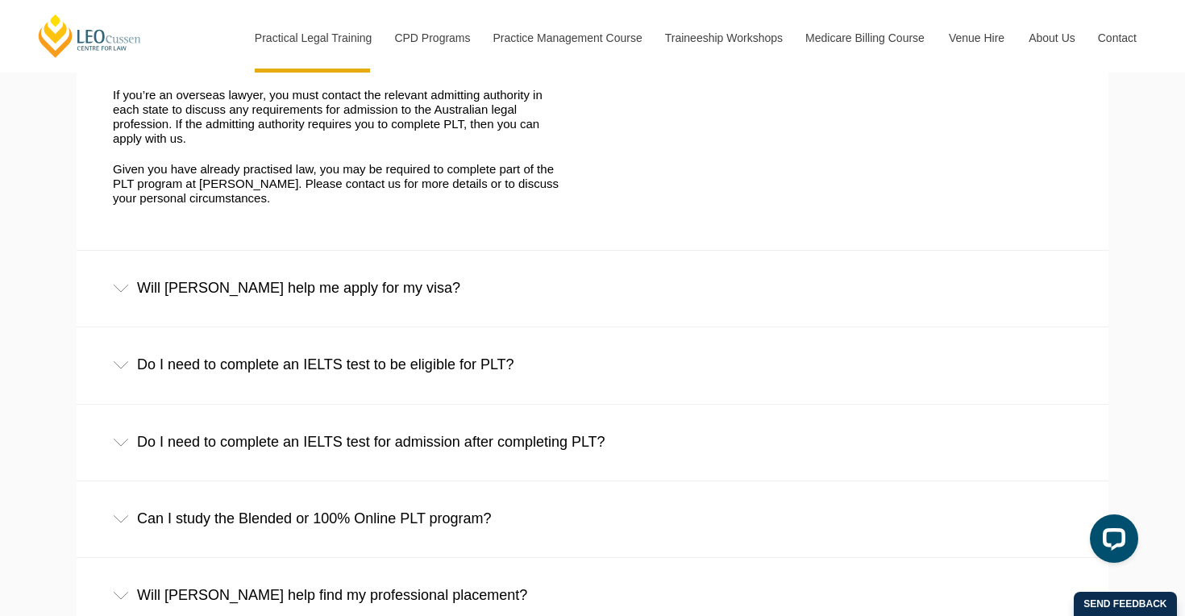
scroll to position [2986, 0]
click at [395, 327] on div "Do I need to complete an IELTS test to be eligible for PLT?" at bounding box center [593, 364] width 1032 height 75
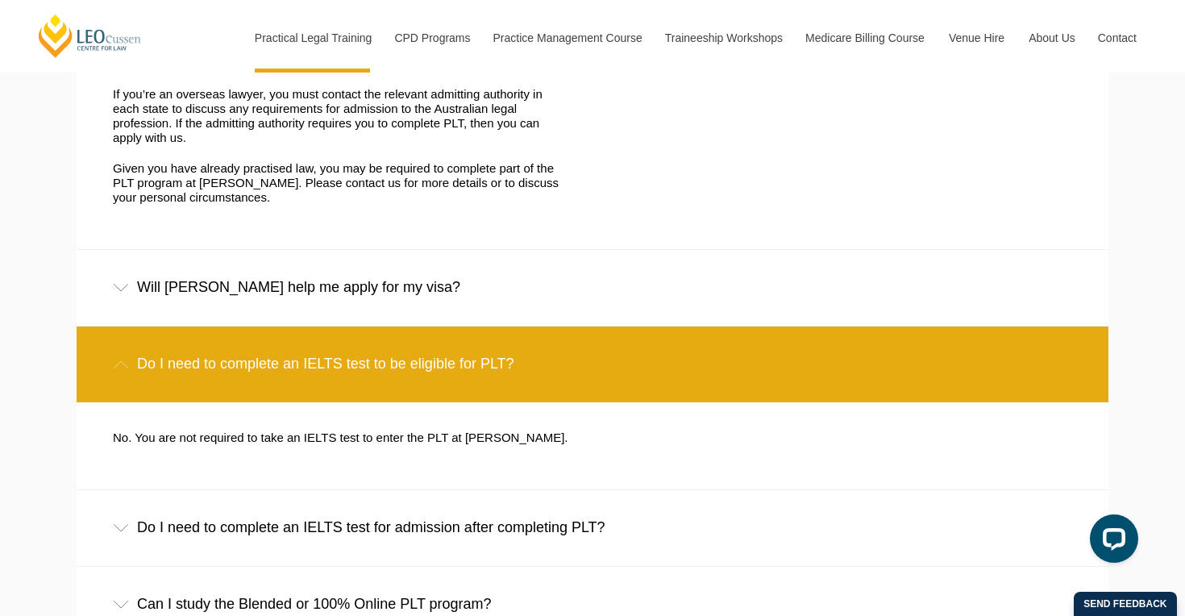
click at [348, 490] on div "Do I need to complete an IELTS test for admission after completing PLT?" at bounding box center [593, 527] width 1032 height 75
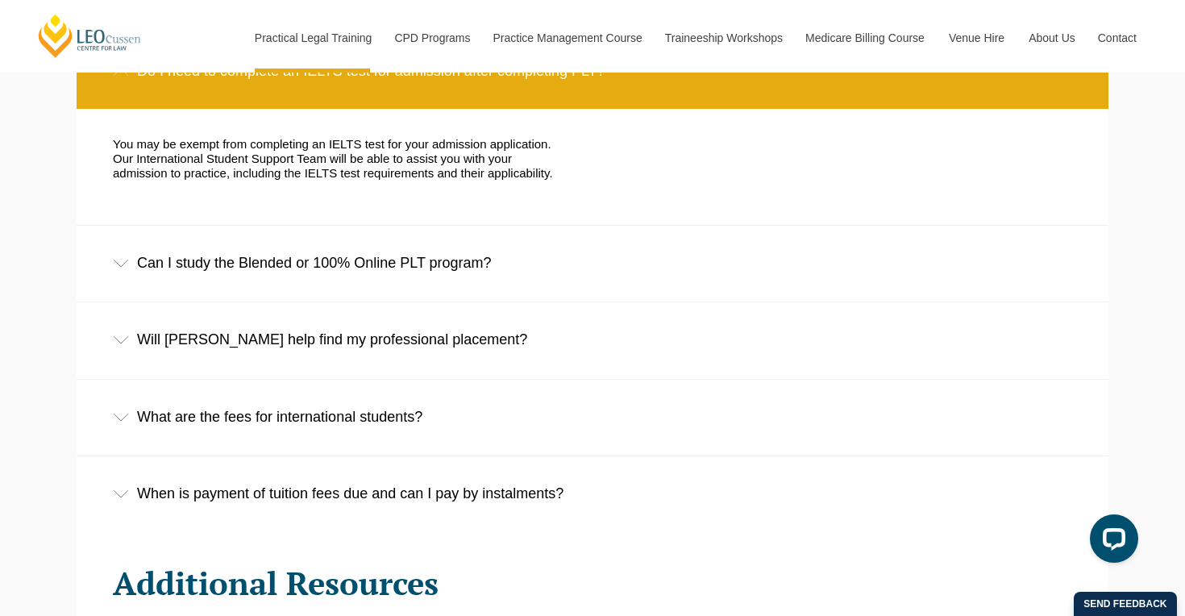
scroll to position [3443, 0]
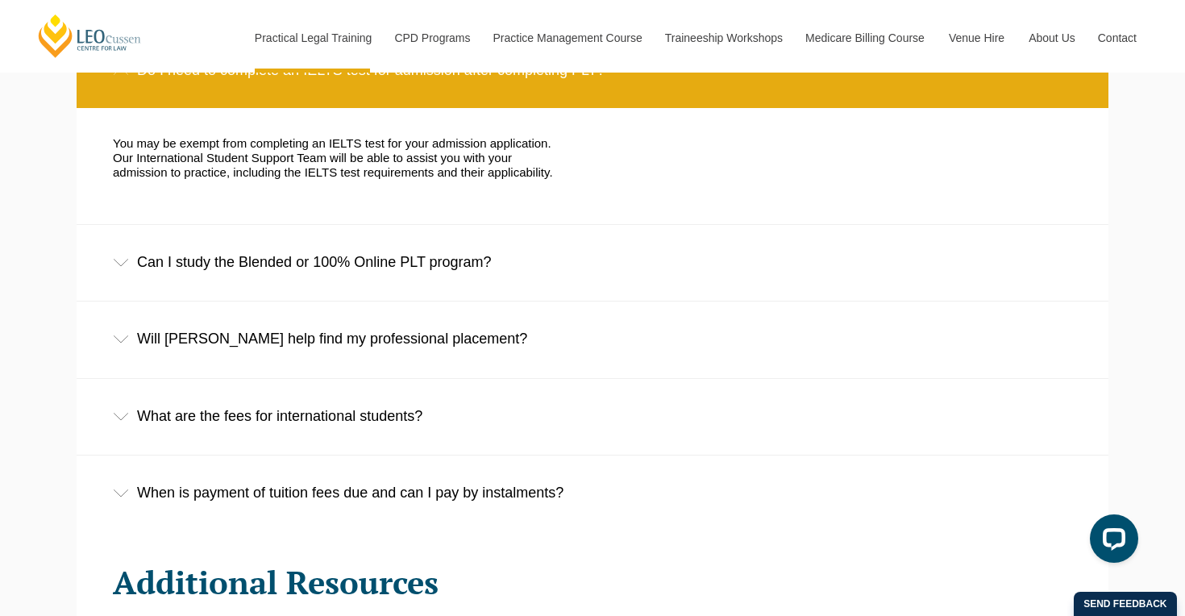
click at [390, 235] on div "Can I study the Blended or 100% Online PLT program?" at bounding box center [593, 262] width 1032 height 75
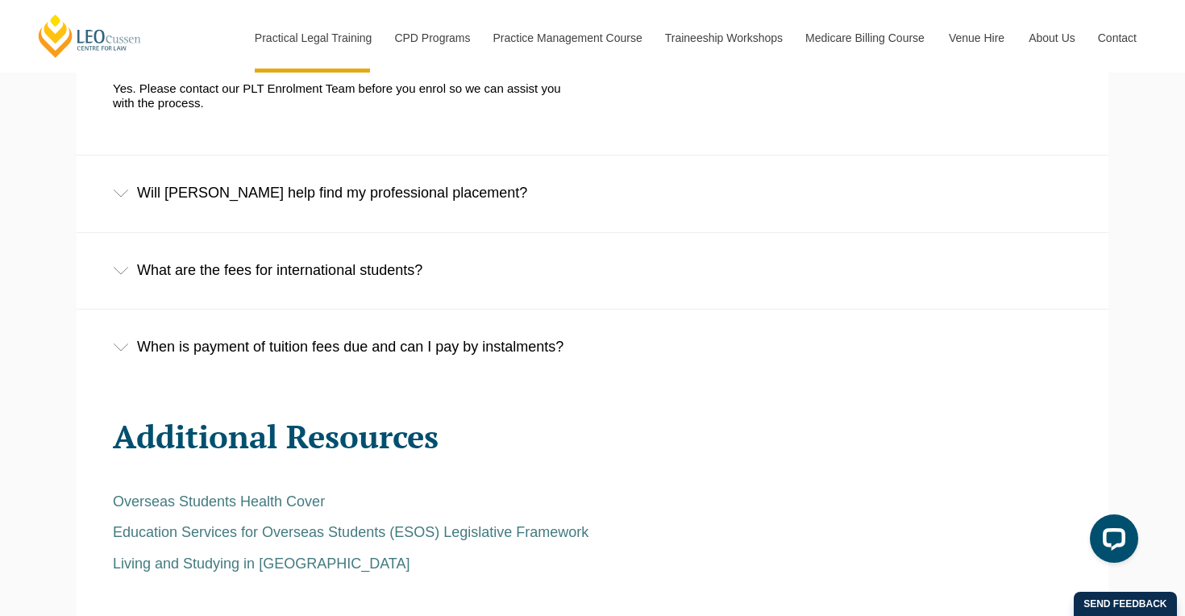
scroll to position [3696, 0]
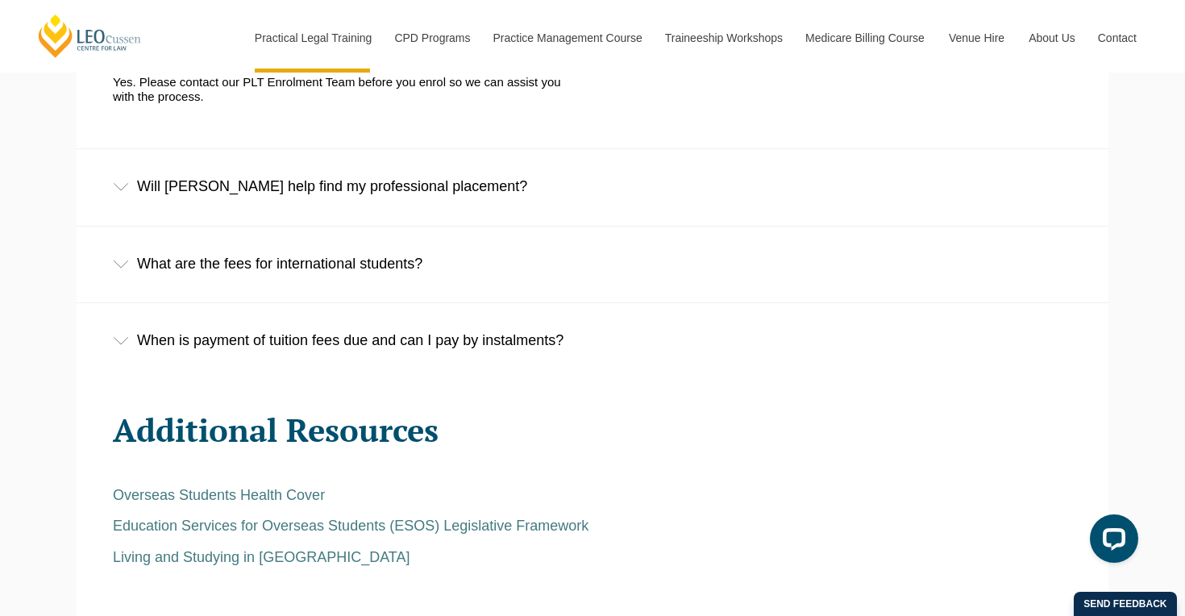
click at [400, 227] on div "What are the fees for international students?" at bounding box center [593, 264] width 1032 height 75
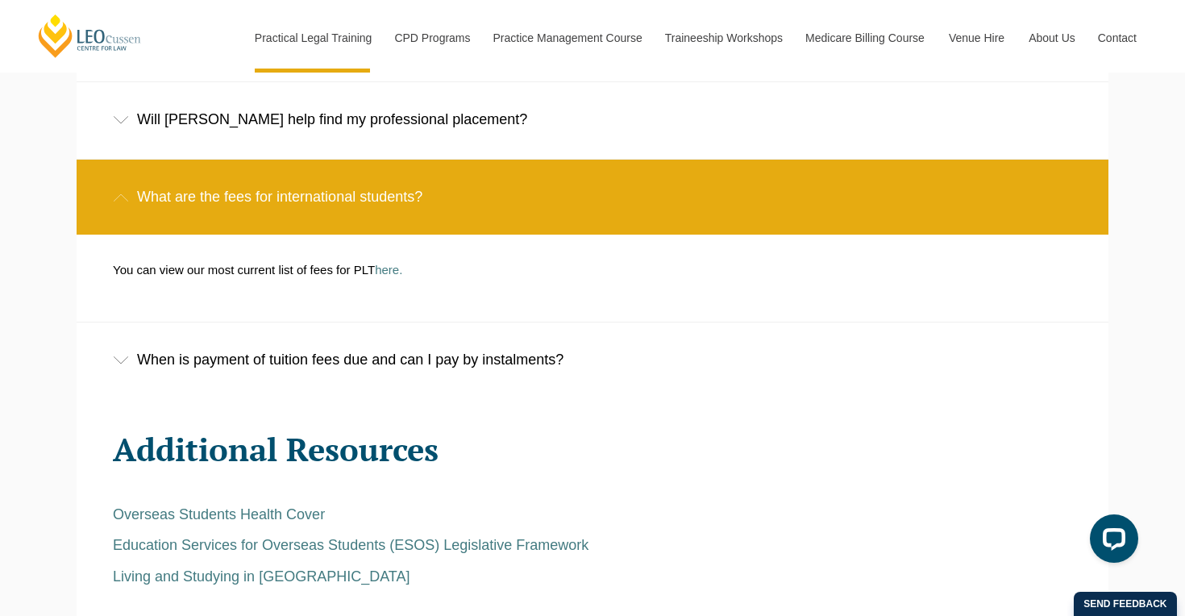
scroll to position [3764, 0]
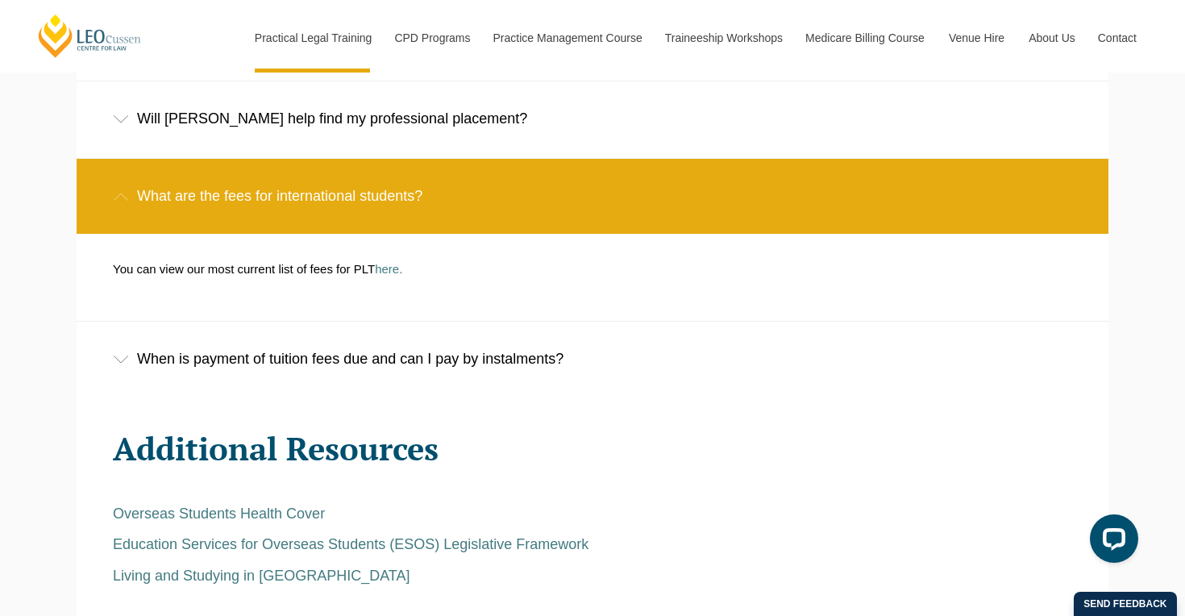
click at [399, 322] on div "When is payment of tuition fees due and can I pay by instalments?" at bounding box center [593, 359] width 1032 height 75
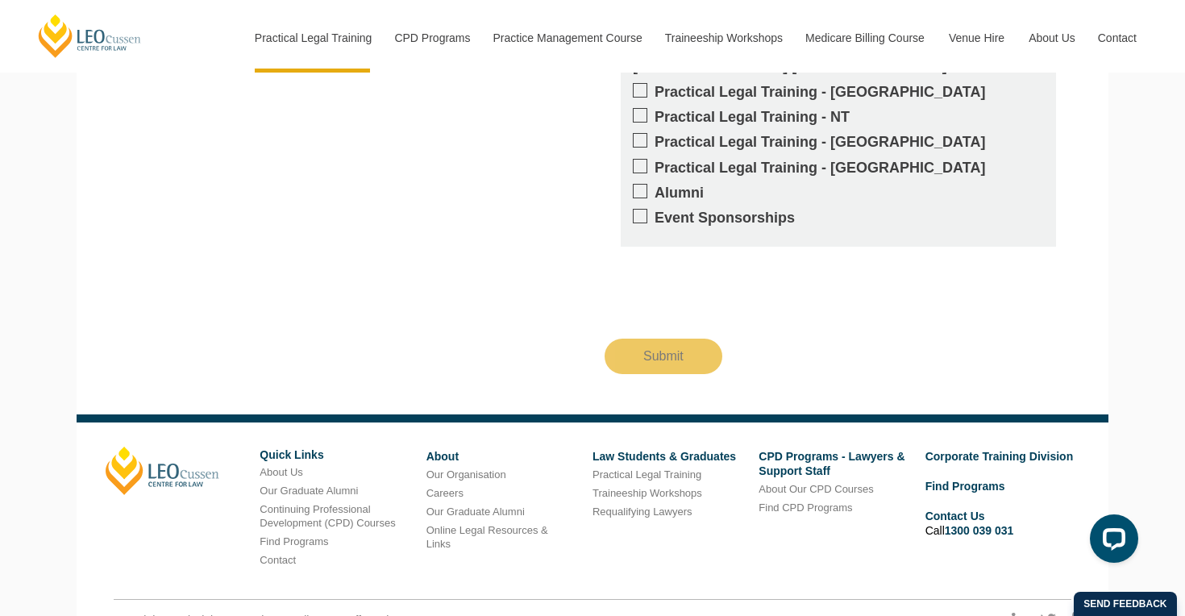
scroll to position [5117, 0]
